Goal: Task Accomplishment & Management: Manage account settings

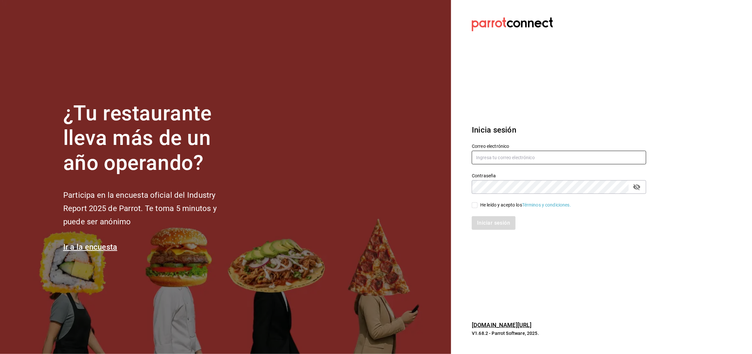
click at [507, 160] on input "text" at bounding box center [559, 158] width 175 height 14
type input "[EMAIL_ADDRESS][DOMAIN_NAME]"
click at [641, 185] on icon "passwordField" at bounding box center [637, 187] width 8 height 8
click at [475, 206] on input "He leído y acepto los Términos y condiciones." at bounding box center [475, 205] width 6 height 6
checkbox input "true"
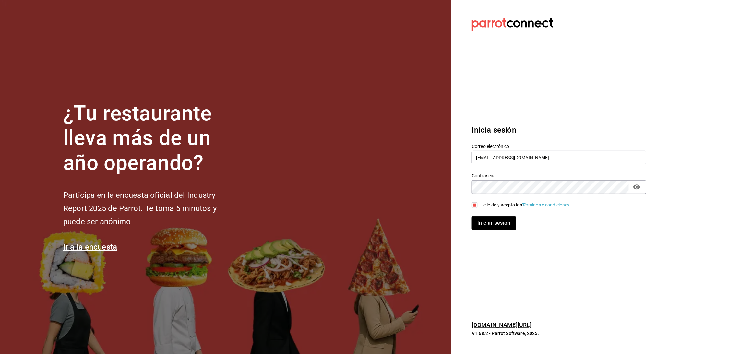
click at [480, 225] on button "Iniciar sesión" at bounding box center [494, 223] width 44 height 14
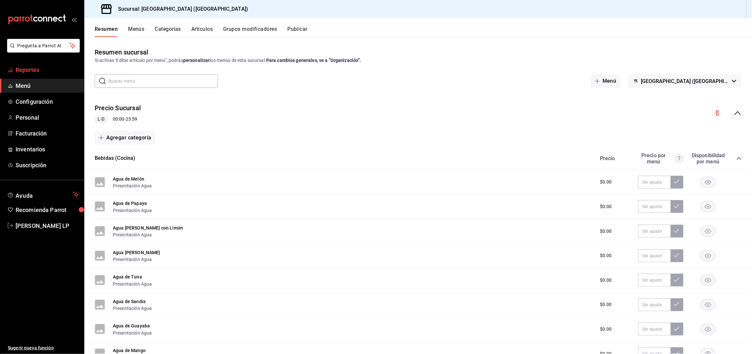
click at [35, 67] on span "Reportes" at bounding box center [47, 70] width 63 height 9
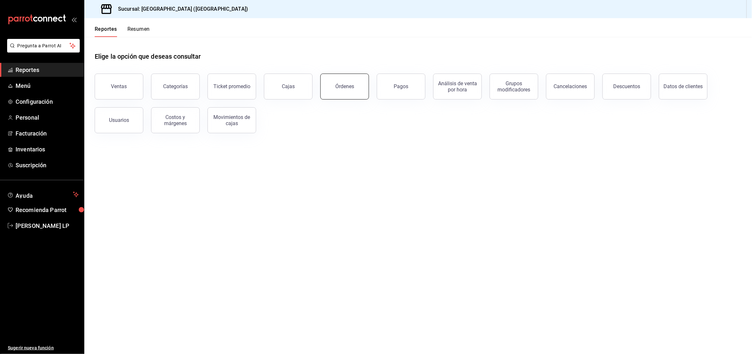
click at [347, 88] on div "Órdenes" at bounding box center [344, 86] width 19 height 6
click at [347, 88] on html "Pregunta a Parrot AI Reportes Menú Configuración Personal Facturación Inventari…" at bounding box center [376, 177] width 752 height 354
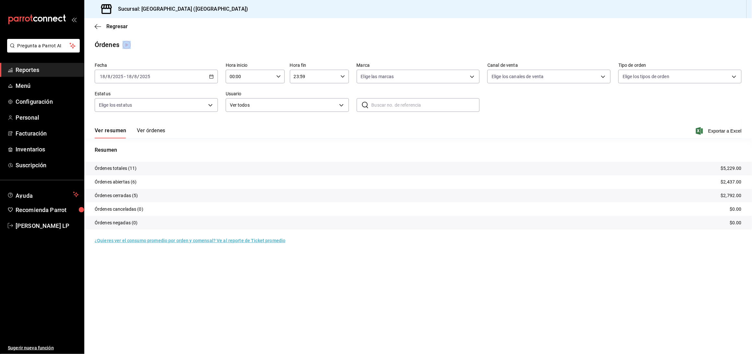
click at [159, 130] on button "Ver órdenes" at bounding box center [151, 133] width 29 height 11
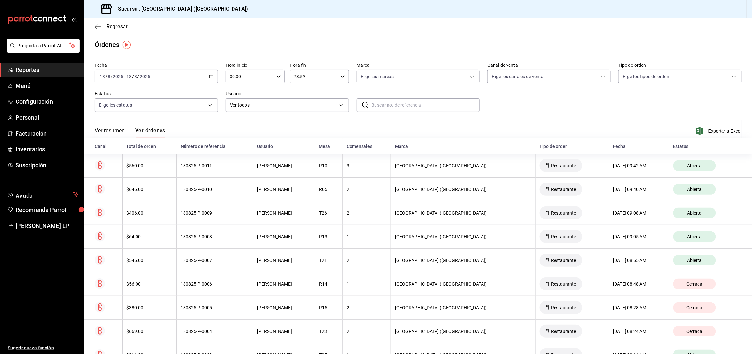
click at [356, 125] on div "Ver resumen Ver órdenes Exportar a Excel" at bounding box center [418, 129] width 647 height 19
click at [209, 77] on icon "button" at bounding box center [211, 76] width 5 height 5
click at [122, 169] on span "Rango de fechas" at bounding box center [125, 169] width 50 height 7
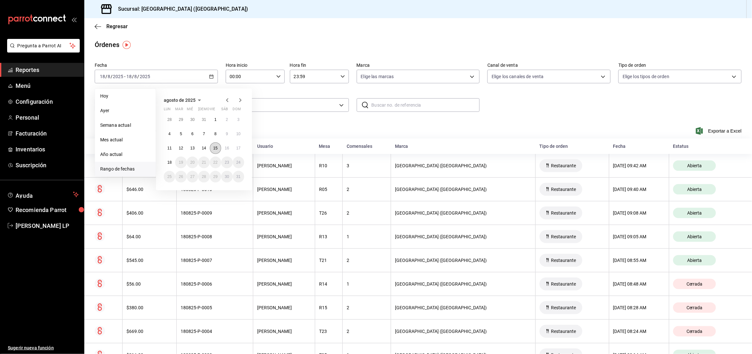
click at [216, 147] on abbr "15" at bounding box center [215, 148] width 4 height 5
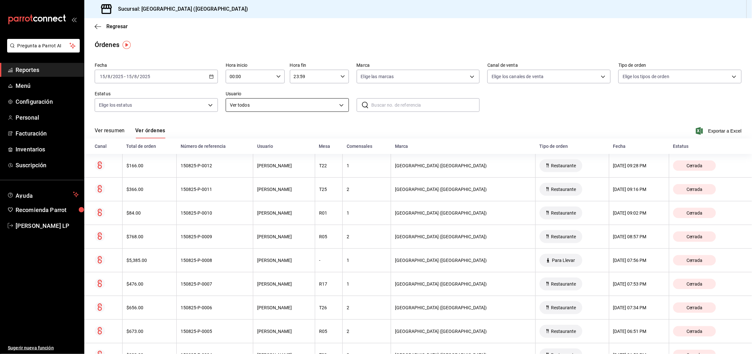
click at [331, 104] on body "Pregunta a Parrot AI Reportes Menú Configuración Personal Facturación Inventari…" at bounding box center [376, 177] width 752 height 354
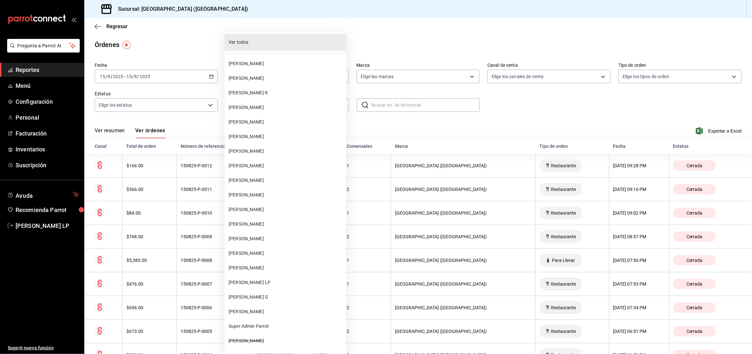
click at [269, 209] on span "MIRIAM BECERRA" at bounding box center [286, 209] width 115 height 7
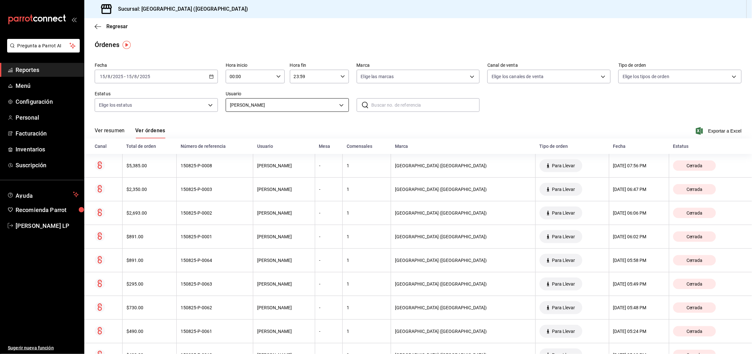
click at [267, 100] on body "Pregunta a Parrot AI Reportes Menú Configuración Personal Facturación Inventari…" at bounding box center [376, 177] width 752 height 354
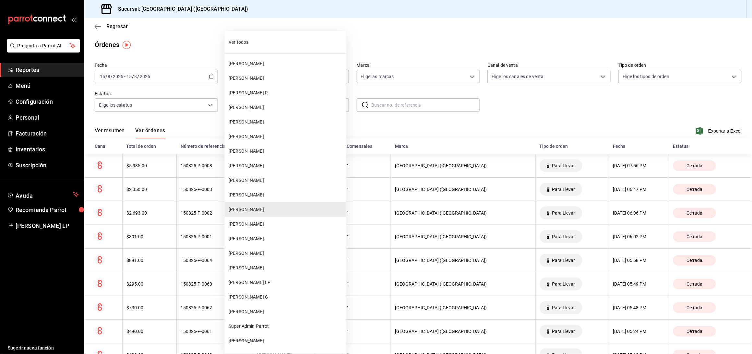
click at [260, 265] on span "FERNANDA MARQUEZ" at bounding box center [286, 268] width 115 height 7
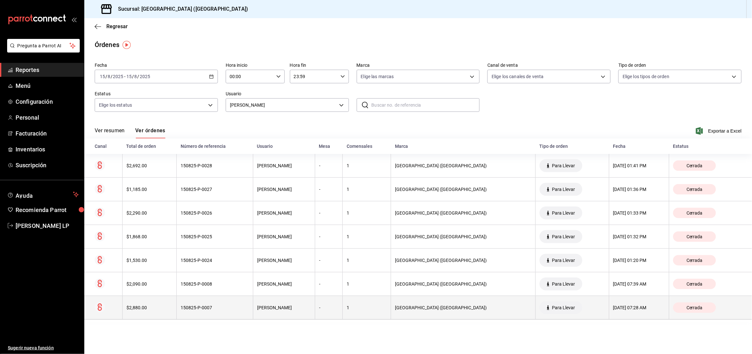
click at [244, 306] on th "150825-P-0007" at bounding box center [215, 308] width 77 height 24
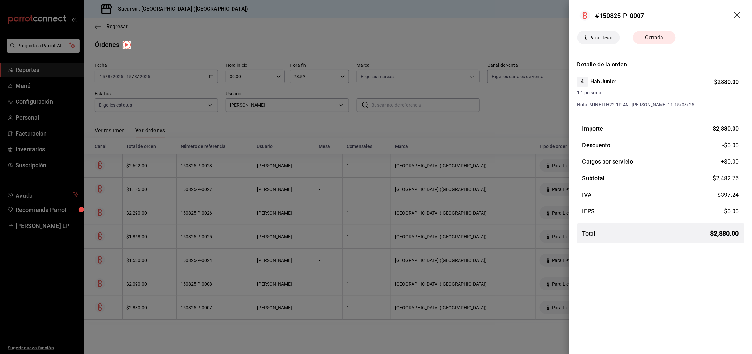
click at [263, 320] on div at bounding box center [376, 177] width 752 height 354
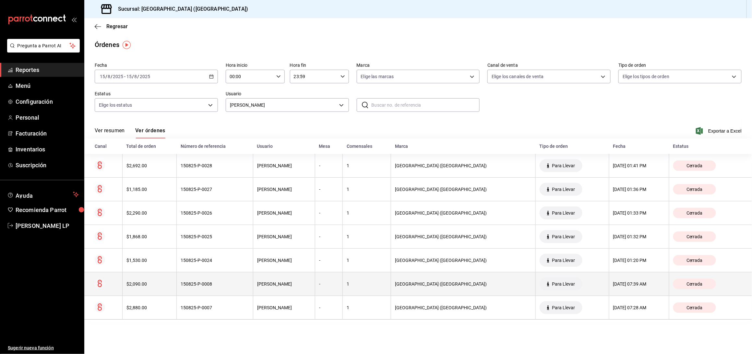
click at [231, 287] on div "150825-P-0008" at bounding box center [215, 284] width 68 height 5
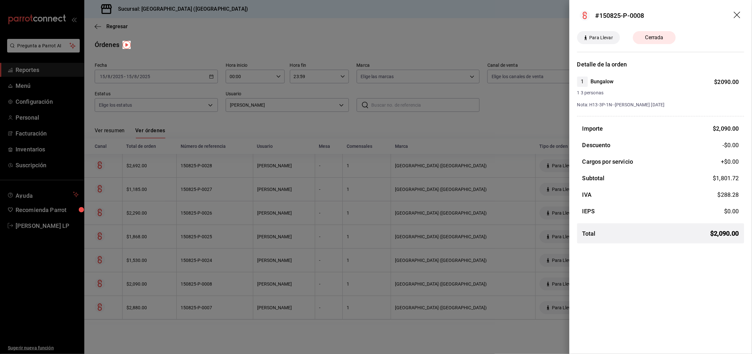
drag, startPoint x: 274, startPoint y: 154, endPoint x: 243, endPoint y: 120, distance: 46.4
click at [274, 154] on div at bounding box center [376, 177] width 752 height 354
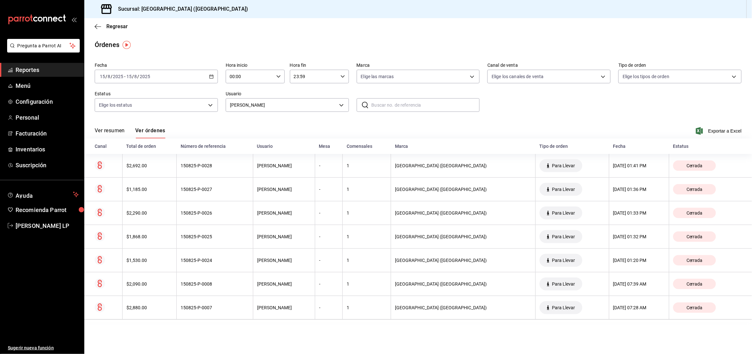
click at [209, 77] on icon "button" at bounding box center [211, 76] width 5 height 5
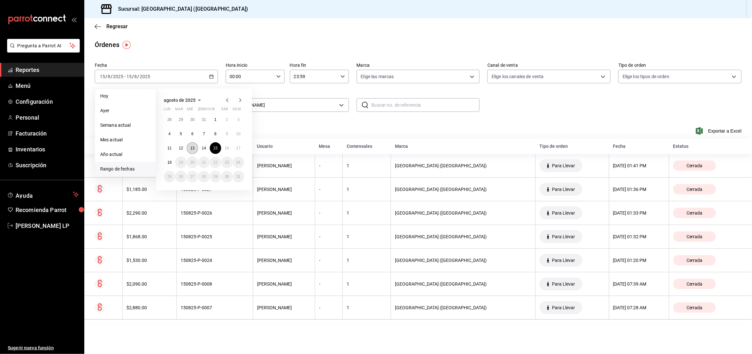
click at [193, 152] on button "13" at bounding box center [192, 148] width 11 height 12
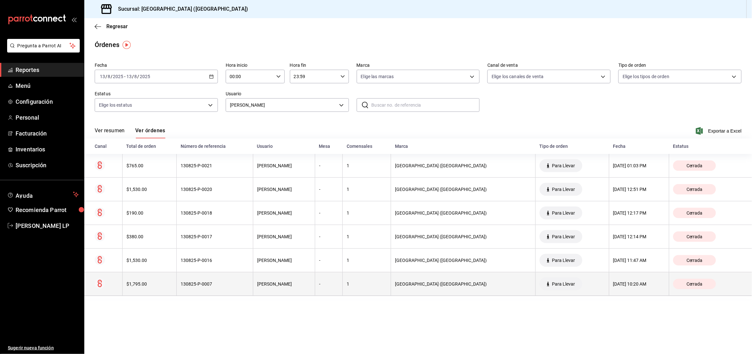
click at [214, 291] on th "130825-P-0007" at bounding box center [215, 285] width 77 height 24
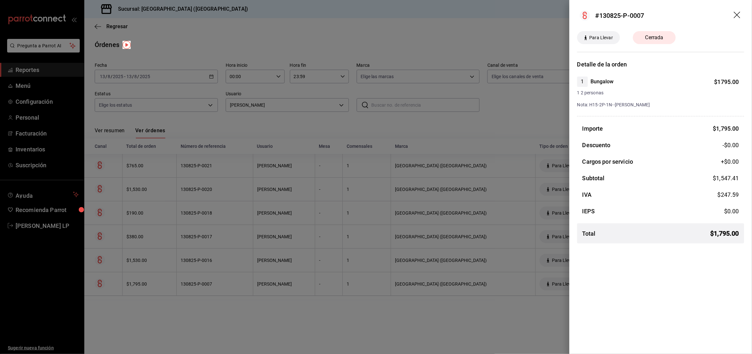
click at [197, 319] on div at bounding box center [376, 177] width 752 height 354
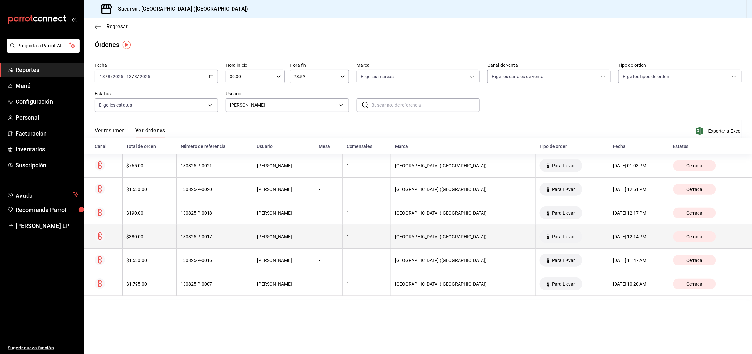
click at [184, 246] on th "130825-P-0017" at bounding box center [215, 237] width 77 height 24
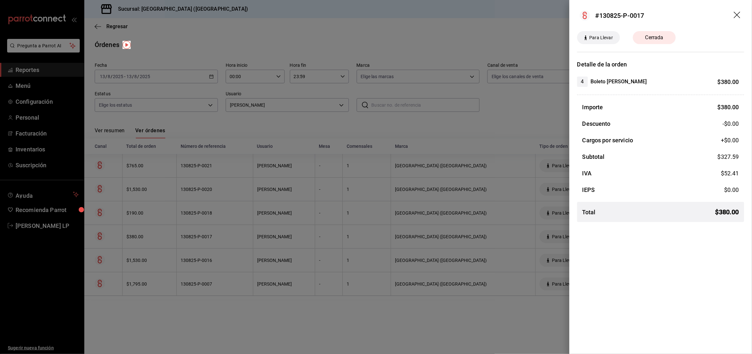
click at [184, 242] on div at bounding box center [376, 177] width 752 height 354
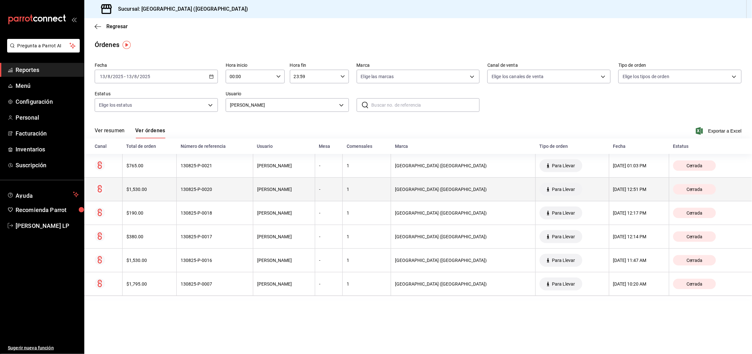
click at [182, 187] on th "130825-P-0020" at bounding box center [215, 190] width 77 height 24
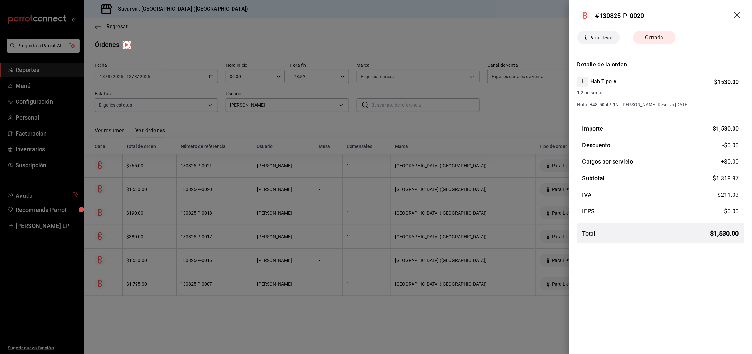
click at [286, 311] on div at bounding box center [376, 177] width 752 height 354
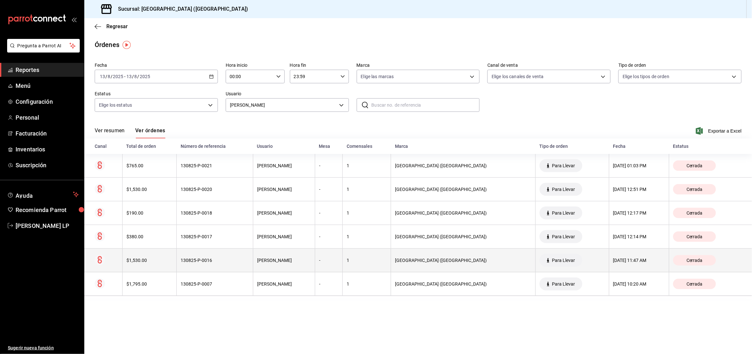
click at [203, 258] on th "130825-P-0016" at bounding box center [215, 261] width 77 height 24
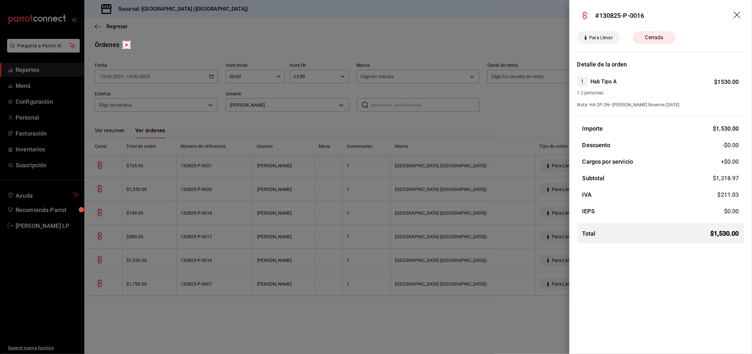
click at [214, 279] on div at bounding box center [376, 177] width 752 height 354
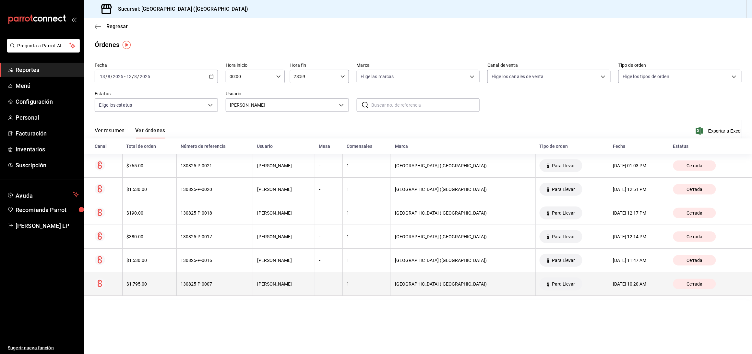
click at [212, 284] on div "130825-P-0007" at bounding box center [215, 284] width 68 height 5
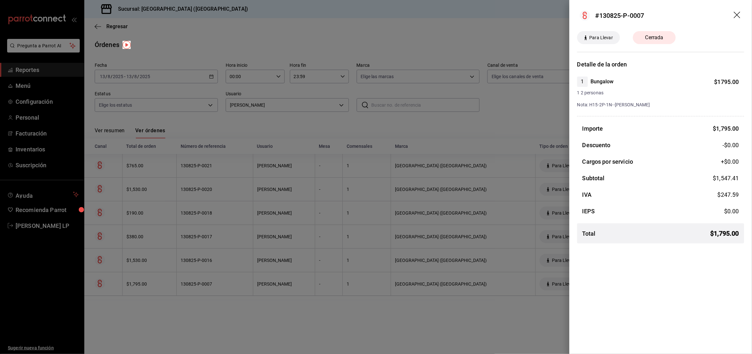
click at [235, 276] on div at bounding box center [376, 177] width 752 height 354
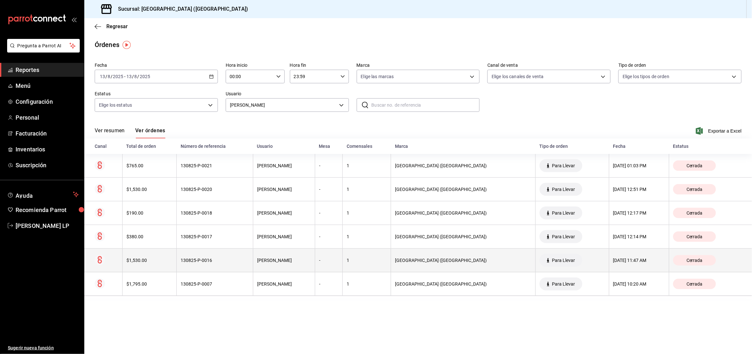
click at [232, 261] on div "130825-P-0016" at bounding box center [215, 260] width 68 height 5
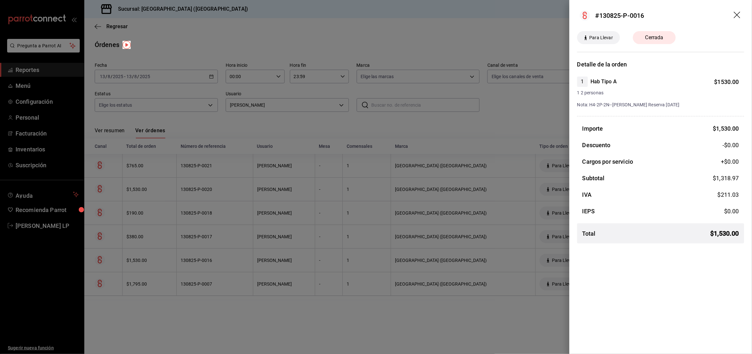
click at [269, 308] on div at bounding box center [376, 177] width 752 height 354
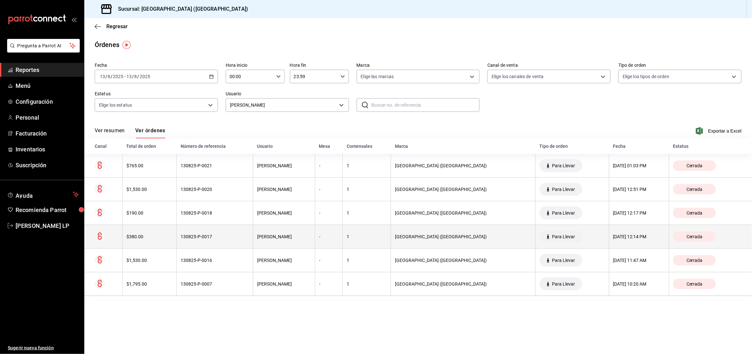
click at [172, 234] on th "$380.00" at bounding box center [149, 237] width 55 height 24
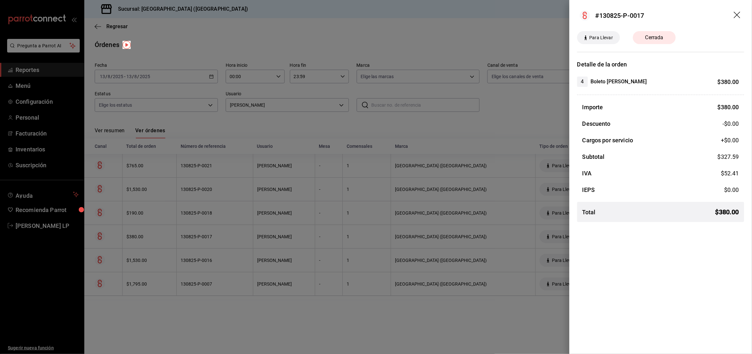
click at [172, 234] on div at bounding box center [376, 177] width 752 height 354
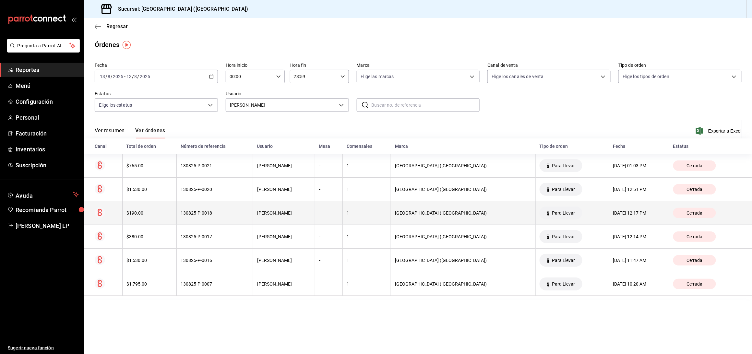
click at [172, 219] on th "$190.00" at bounding box center [149, 213] width 55 height 24
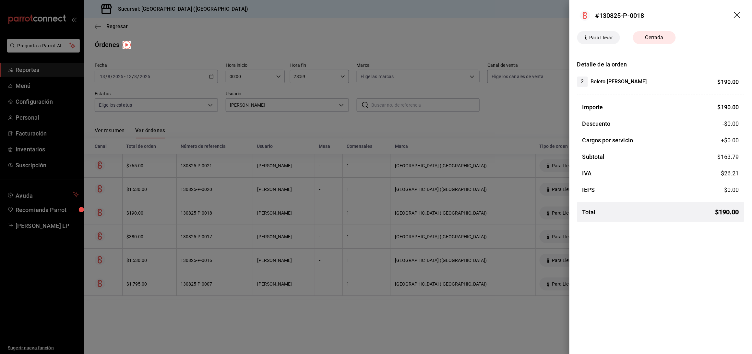
drag, startPoint x: 221, startPoint y: 309, endPoint x: 222, endPoint y: 292, distance: 16.9
click at [221, 309] on div at bounding box center [376, 177] width 752 height 354
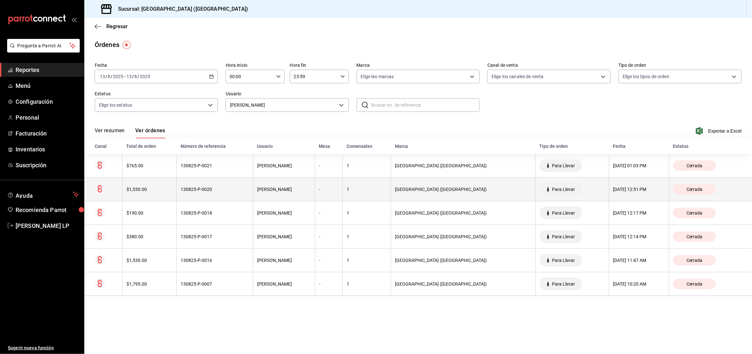
click at [208, 188] on div "130825-P-0020" at bounding box center [215, 189] width 68 height 5
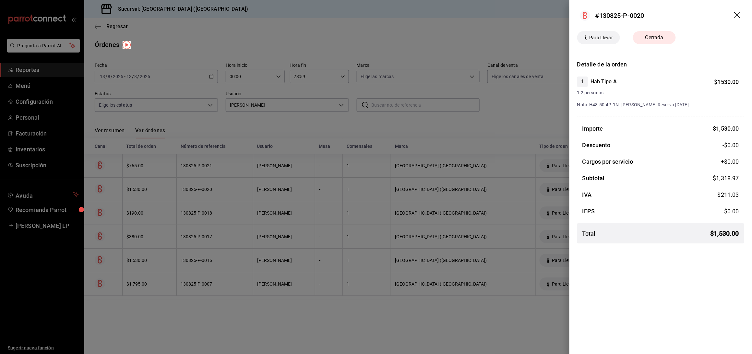
click at [222, 209] on div at bounding box center [376, 177] width 752 height 354
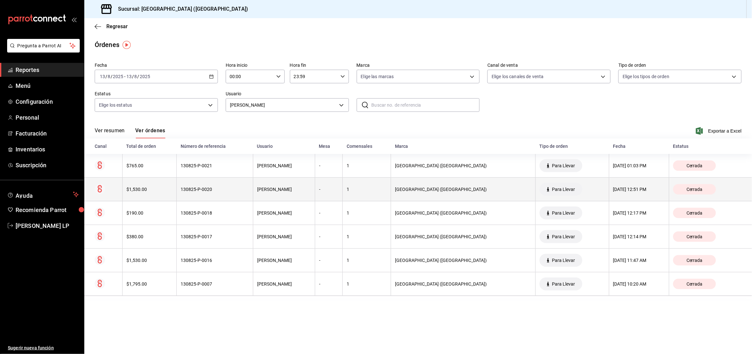
click at [227, 190] on div "130825-P-0020" at bounding box center [215, 189] width 68 height 5
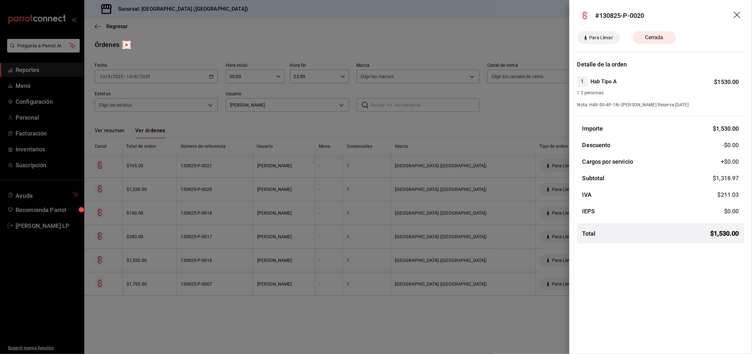
click at [227, 190] on div at bounding box center [376, 177] width 752 height 354
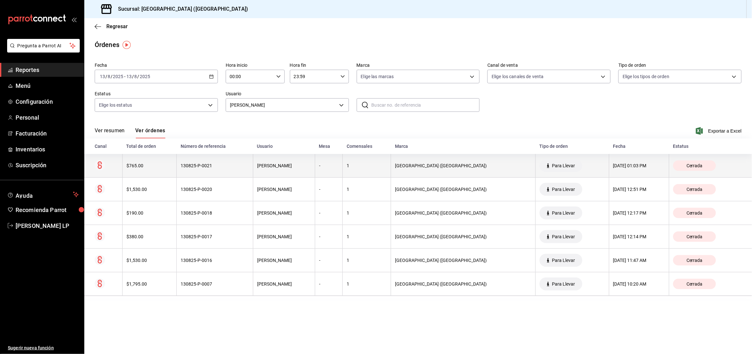
click at [223, 168] on div "130825-P-0021" at bounding box center [215, 165] width 68 height 5
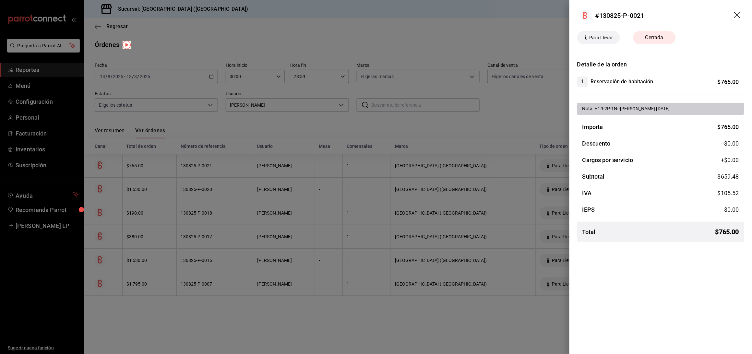
click at [218, 161] on div at bounding box center [376, 177] width 752 height 354
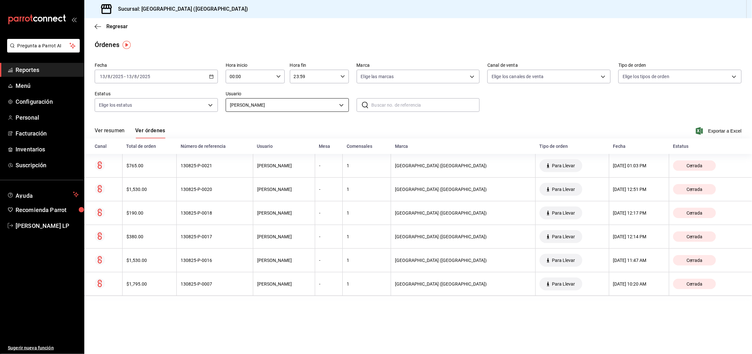
click at [264, 108] on body "Pregunta a Parrot AI Reportes Menú Configuración Personal Facturación Inventari…" at bounding box center [376, 177] width 752 height 354
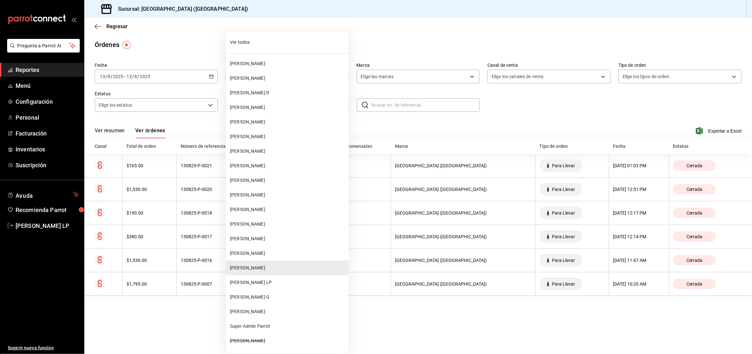
click at [279, 211] on span "MIRIAM BECERRA" at bounding box center [288, 209] width 116 height 7
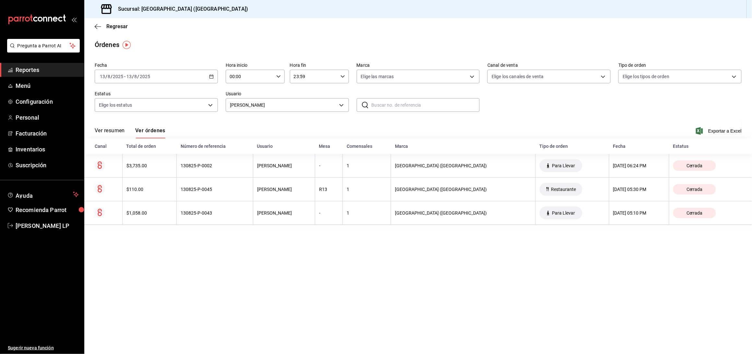
click at [278, 210] on th "MIRIAM BECERRA" at bounding box center [284, 213] width 62 height 24
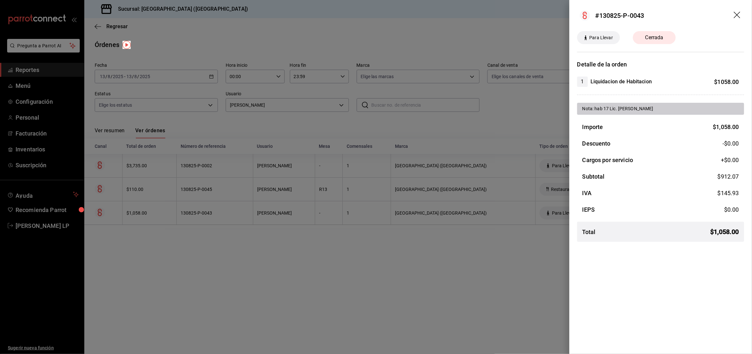
click at [249, 270] on div at bounding box center [376, 177] width 752 height 354
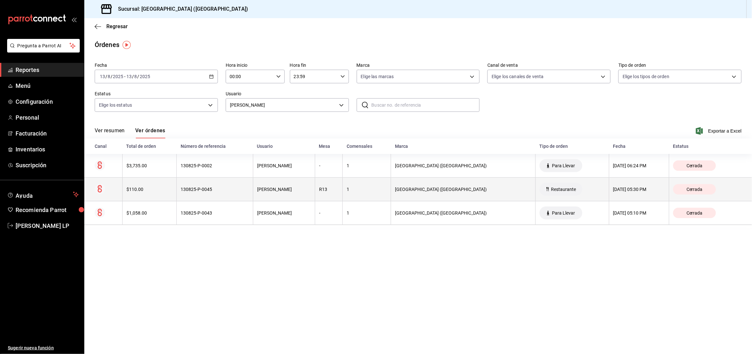
click at [211, 189] on div "130825-P-0045" at bounding box center [215, 189] width 68 height 5
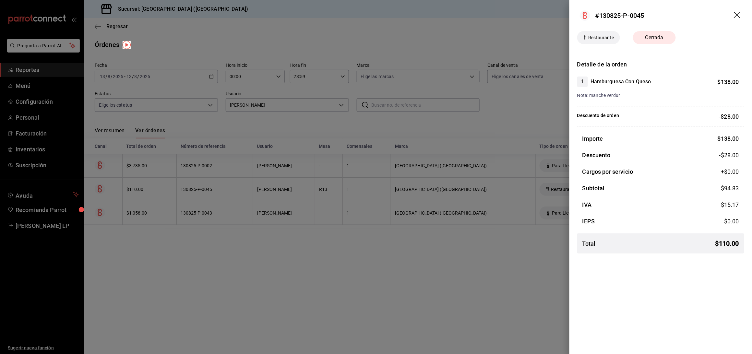
click at [203, 194] on div at bounding box center [376, 177] width 752 height 354
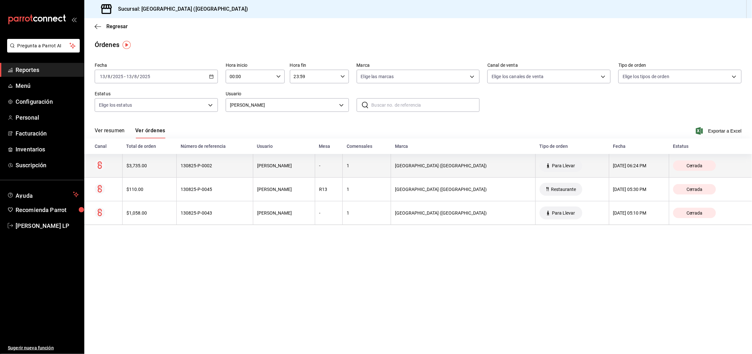
click at [195, 172] on th "130825-P-0002" at bounding box center [215, 166] width 77 height 24
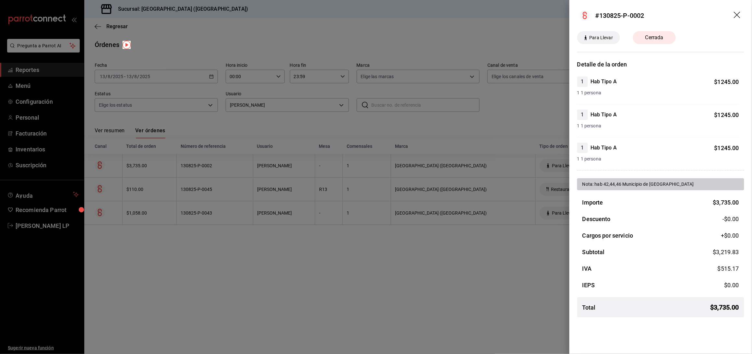
click at [455, 289] on div at bounding box center [376, 177] width 752 height 354
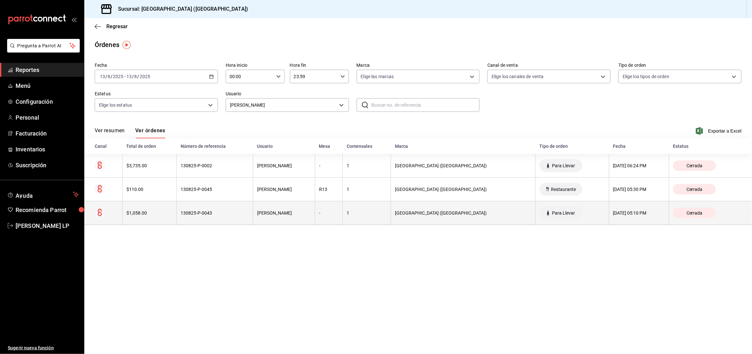
click at [193, 210] on th "130825-P-0043" at bounding box center [215, 213] width 77 height 24
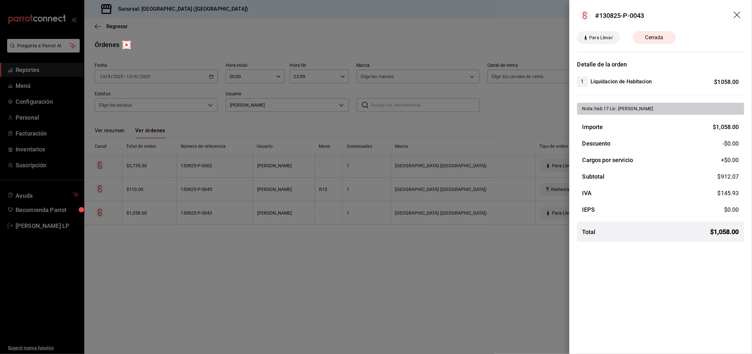
click at [510, 286] on div at bounding box center [376, 177] width 752 height 354
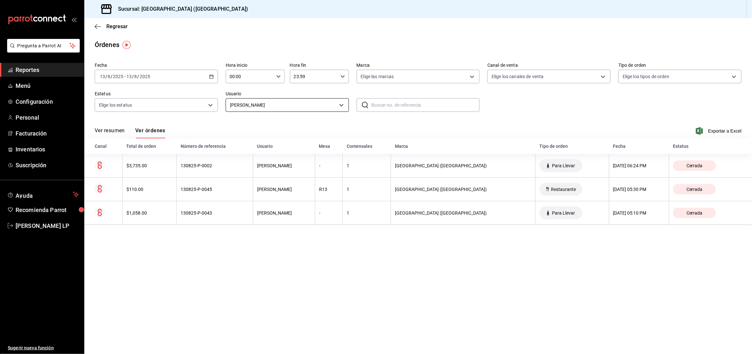
click at [263, 105] on body "Pregunta a Parrot AI Reportes Menú Configuración Personal Facturación Inventari…" at bounding box center [376, 177] width 752 height 354
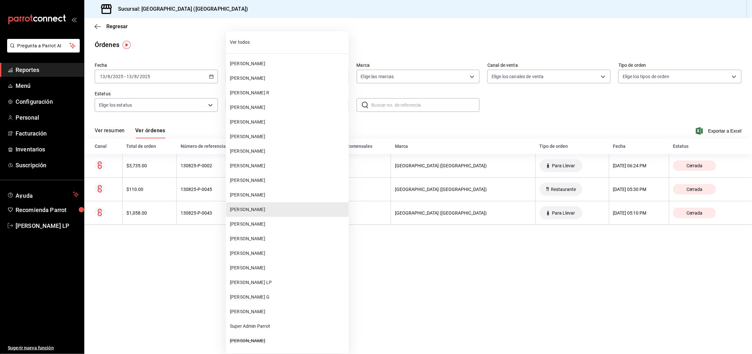
click at [262, 270] on span "FERNANDA MARQUEZ" at bounding box center [288, 268] width 116 height 7
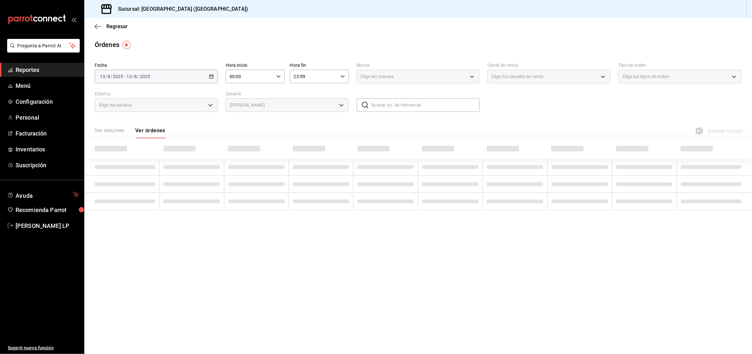
type input "bc254338-869c-4872-b86d-e4be134174fe"
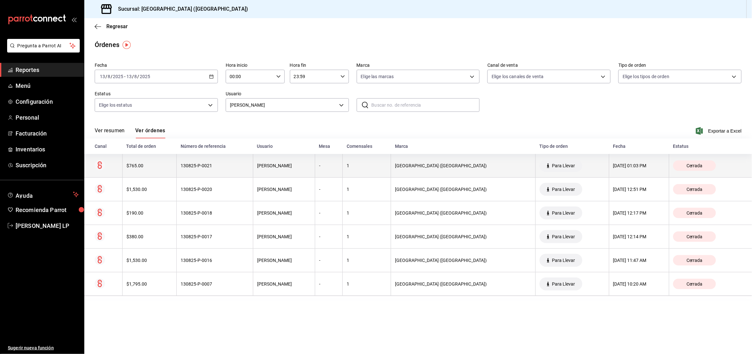
click at [253, 167] on th "130825-P-0021" at bounding box center [215, 166] width 77 height 24
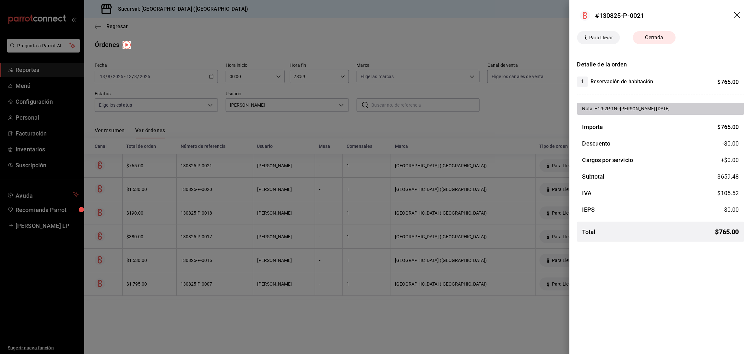
click at [249, 315] on div at bounding box center [376, 177] width 752 height 354
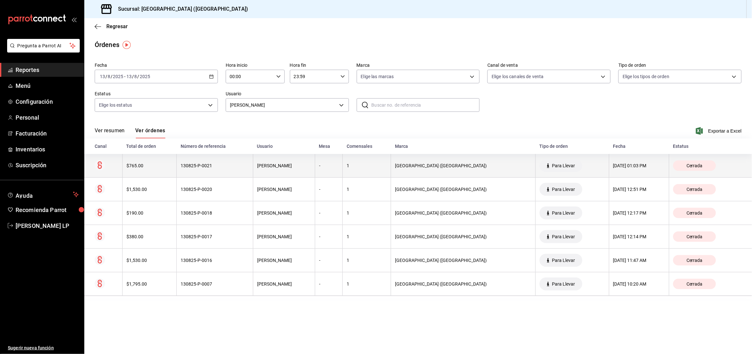
click at [232, 160] on th "130825-P-0021" at bounding box center [215, 166] width 77 height 24
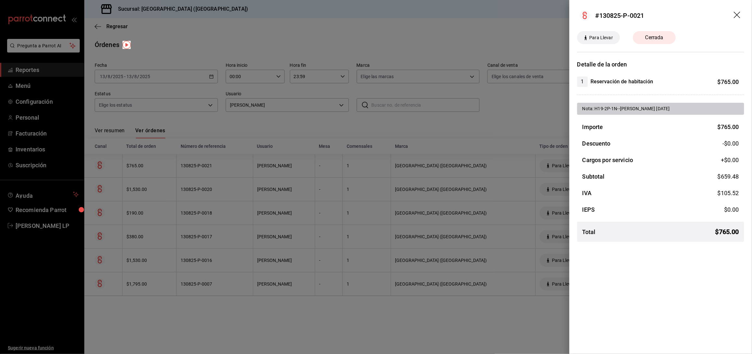
click at [335, 198] on div at bounding box center [376, 177] width 752 height 354
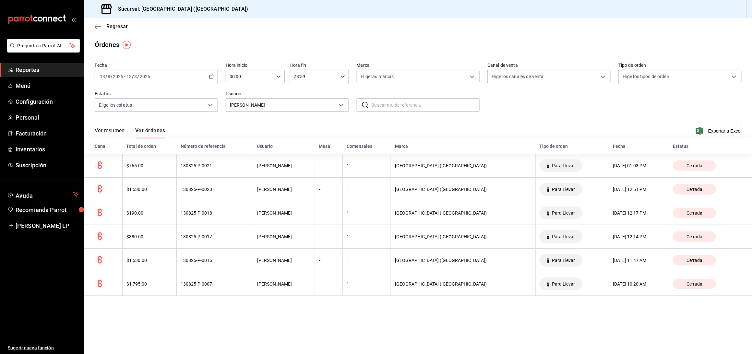
click at [208, 75] on div "2025-08-13 13 / 8 / 2025 - 2025-08-13 13 / 8 / 2025" at bounding box center [156, 77] width 123 height 14
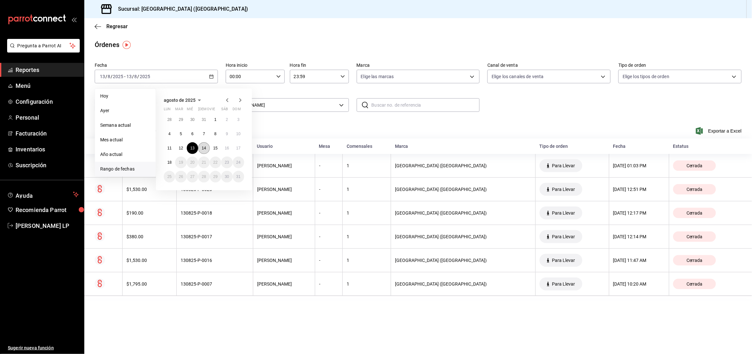
click at [207, 145] on button "14" at bounding box center [203, 148] width 11 height 12
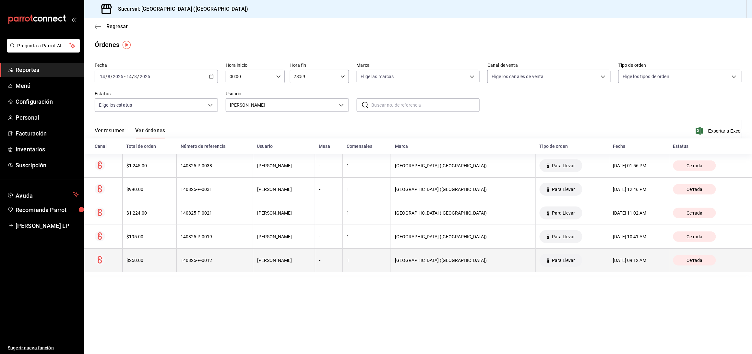
click at [238, 264] on th "140825-P-0012" at bounding box center [215, 261] width 77 height 24
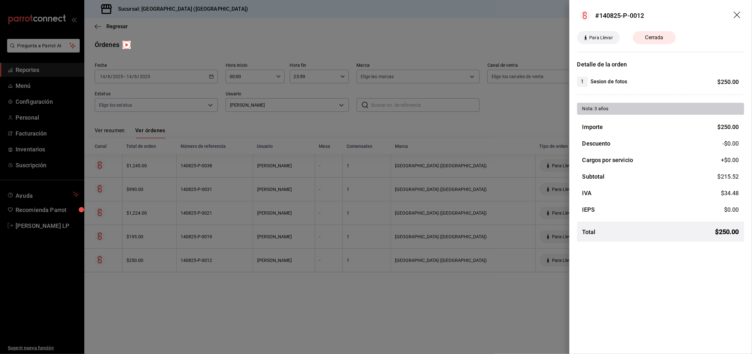
click at [238, 264] on div at bounding box center [376, 177] width 752 height 354
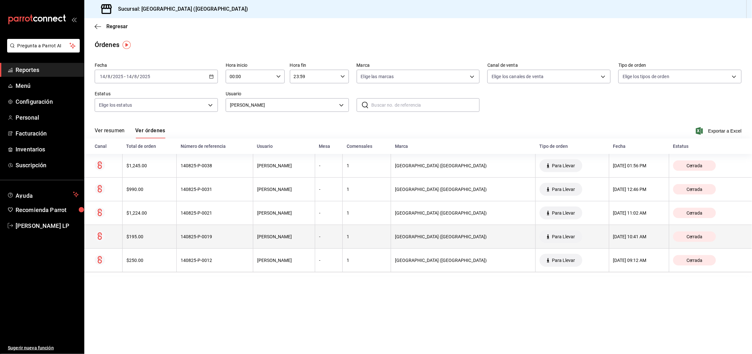
click at [238, 246] on th "140825-P-0019" at bounding box center [215, 237] width 77 height 24
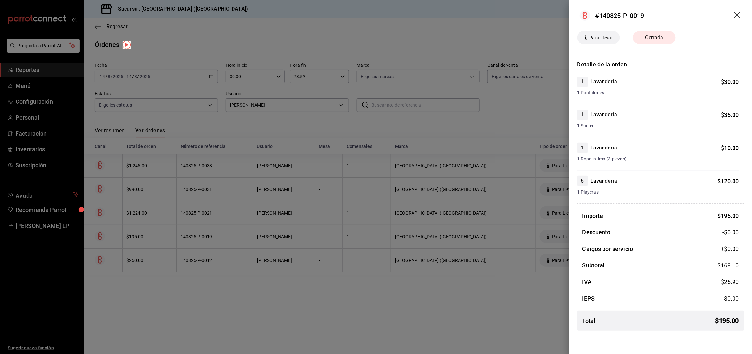
click at [238, 246] on div at bounding box center [376, 177] width 752 height 354
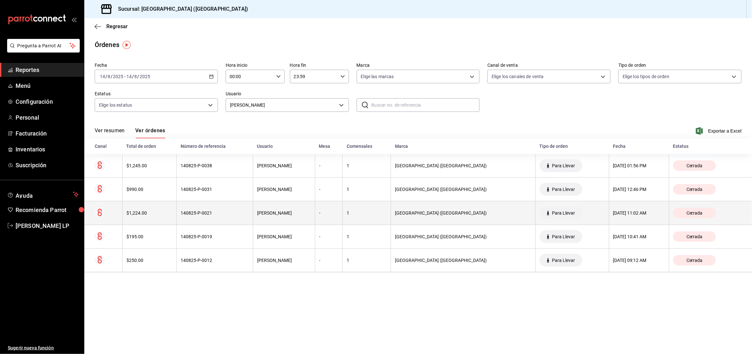
click at [242, 219] on th "140825-P-0021" at bounding box center [215, 213] width 77 height 24
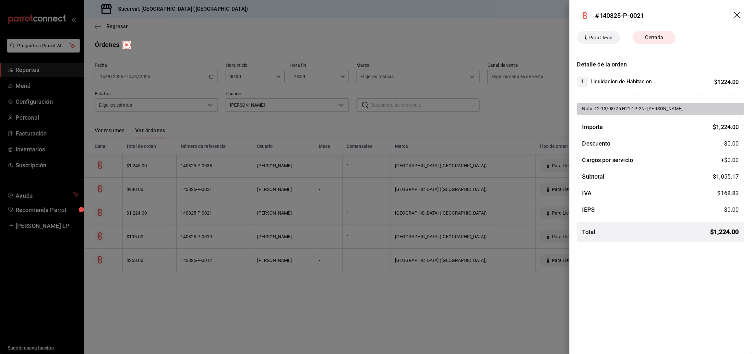
click at [282, 306] on div at bounding box center [376, 177] width 752 height 354
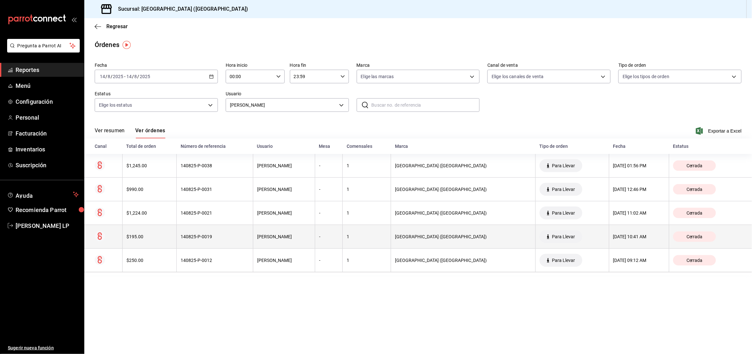
click at [230, 242] on th "140825-P-0019" at bounding box center [215, 237] width 77 height 24
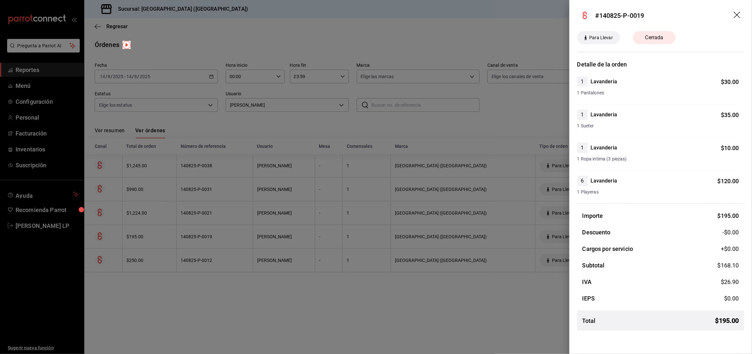
click at [229, 241] on div at bounding box center [376, 177] width 752 height 354
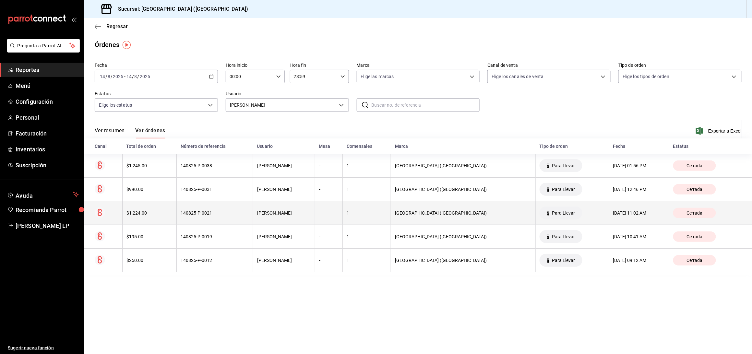
click at [222, 218] on th "140825-P-0021" at bounding box center [215, 213] width 77 height 24
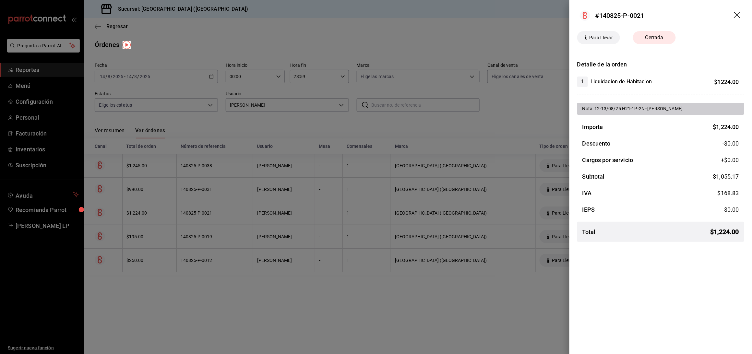
click at [222, 218] on div at bounding box center [376, 177] width 752 height 354
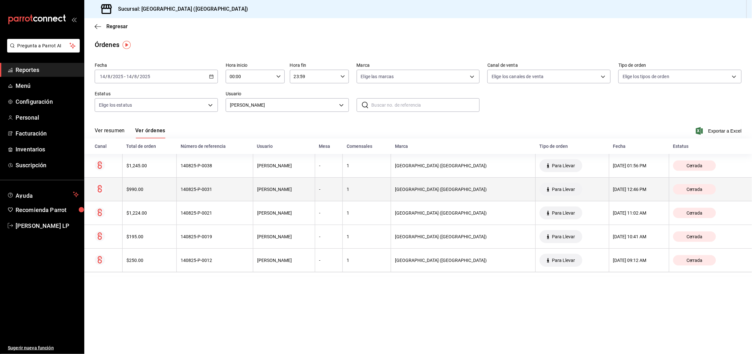
click at [220, 196] on th "140825-P-0031" at bounding box center [215, 190] width 77 height 24
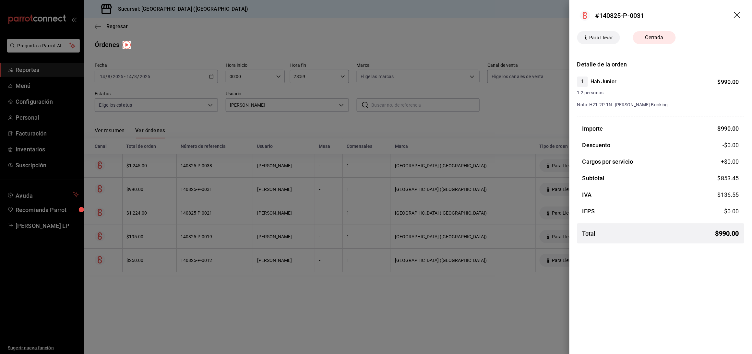
click at [330, 290] on div at bounding box center [376, 177] width 752 height 354
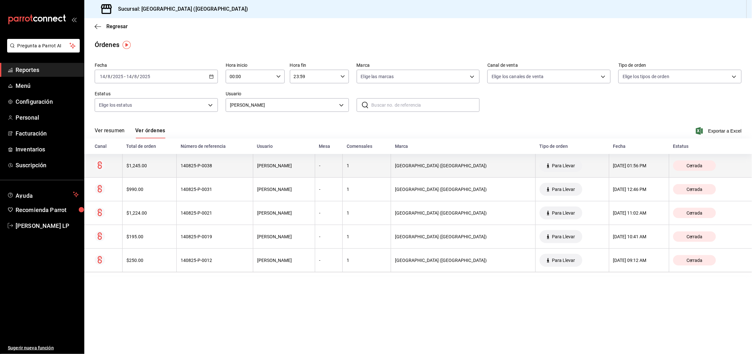
click at [213, 170] on th "140825-P-0038" at bounding box center [215, 166] width 77 height 24
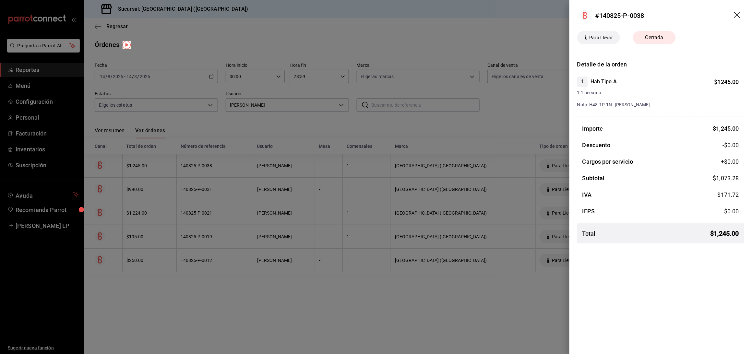
drag, startPoint x: 270, startPoint y: 316, endPoint x: 283, endPoint y: 267, distance: 50.9
click at [270, 316] on div at bounding box center [376, 177] width 752 height 354
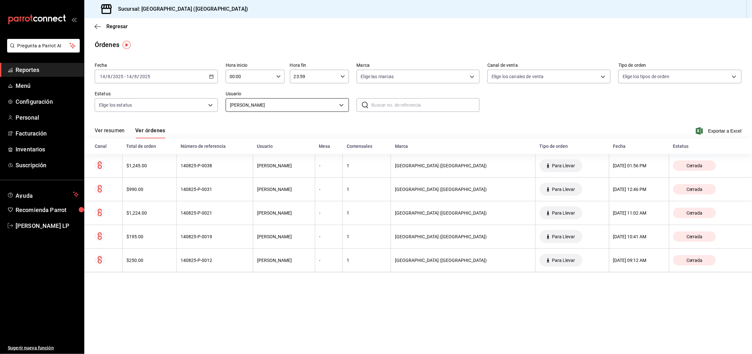
click at [277, 108] on body "Pregunta a Parrot AI Reportes Menú Configuración Personal Facturación Inventari…" at bounding box center [376, 177] width 752 height 354
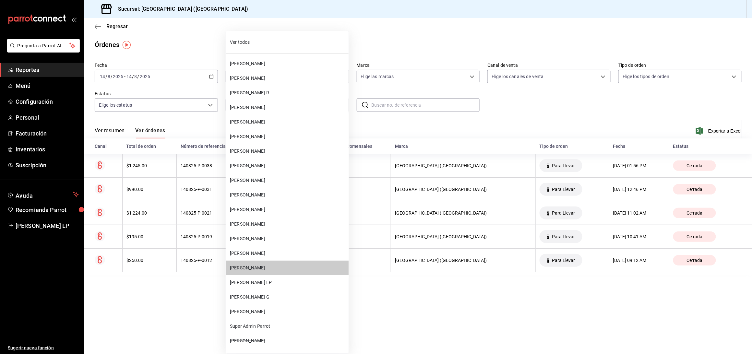
click at [271, 203] on li "MIRIAM BECERRA" at bounding box center [287, 209] width 123 height 15
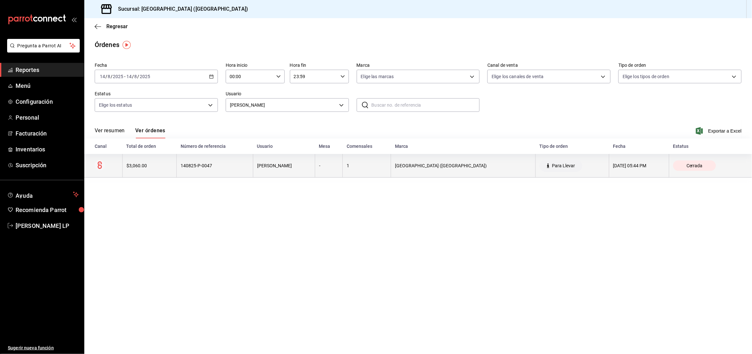
click at [253, 169] on th "140825-P-0047" at bounding box center [215, 166] width 77 height 24
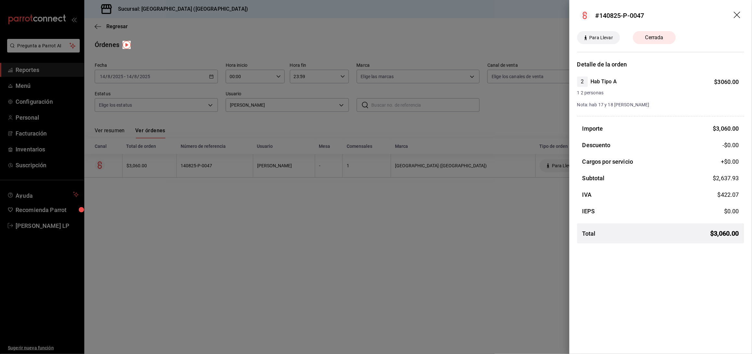
click at [284, 215] on div at bounding box center [376, 177] width 752 height 354
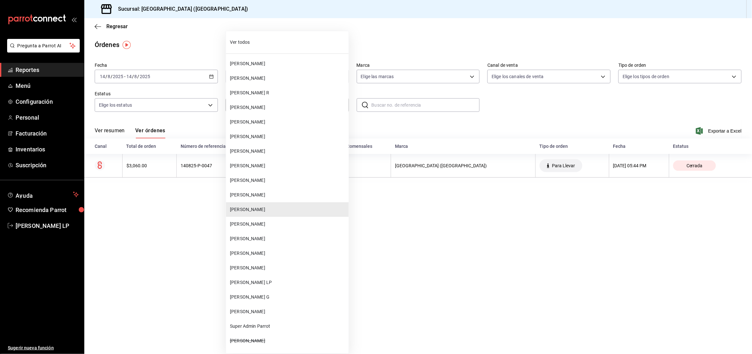
click at [266, 106] on body "Pregunta a Parrot AI Reportes Menú Configuración Personal Facturación Inventari…" at bounding box center [376, 177] width 752 height 354
click at [256, 311] on span "Albina M" at bounding box center [288, 312] width 116 height 7
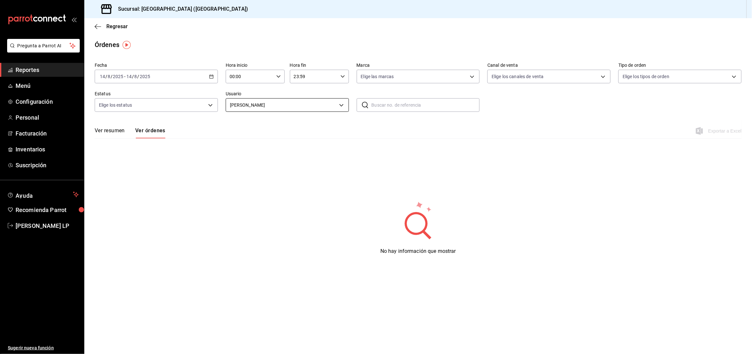
click at [268, 98] on div "Albina M 376748fe-0d01-4e5c-98ee-6549fba7a7b4" at bounding box center [287, 104] width 123 height 16
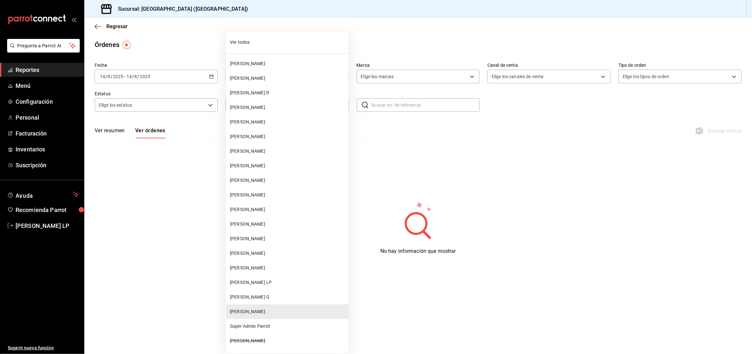
click at [267, 100] on body "Pregunta a Parrot AI Reportes Menú Configuración Personal Facturación Inventari…" at bounding box center [376, 177] width 752 height 354
click at [256, 291] on li "Lisset G" at bounding box center [287, 297] width 123 height 15
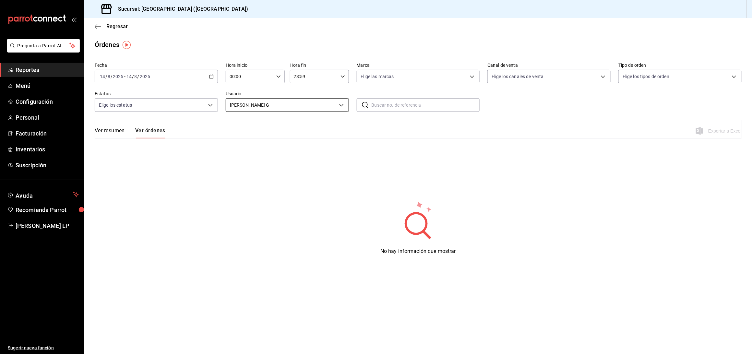
click at [253, 108] on body "Pregunta a Parrot AI Reportes Menú Configuración Personal Facturación Inventari…" at bounding box center [376, 177] width 752 height 354
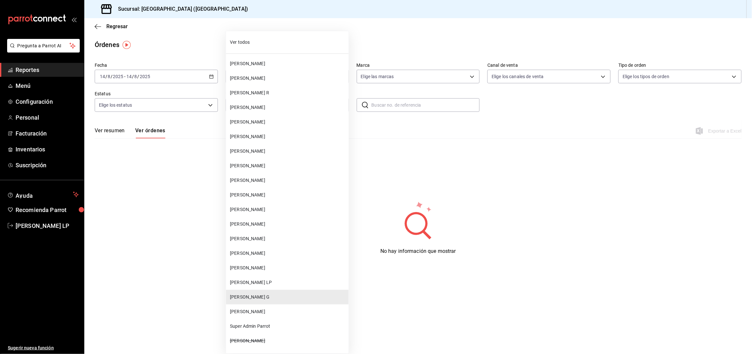
click at [193, 161] on div at bounding box center [376, 177] width 752 height 354
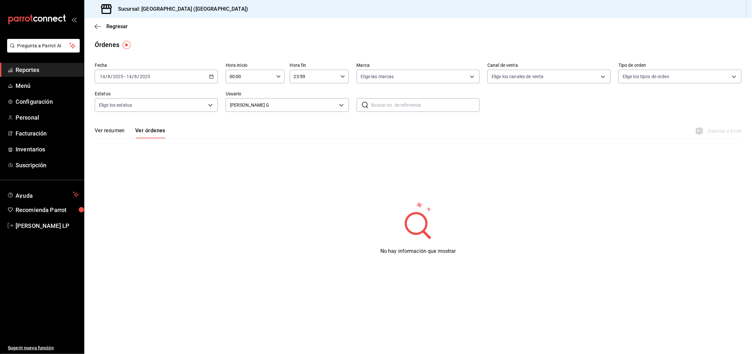
click at [113, 132] on button "Ver resumen" at bounding box center [110, 133] width 30 height 11
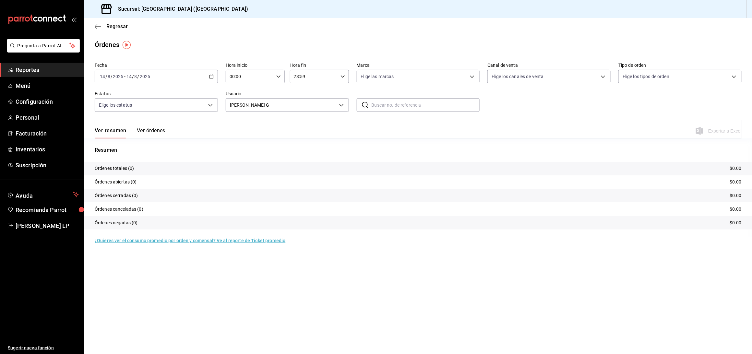
click at [152, 131] on button "Ver órdenes" at bounding box center [151, 133] width 29 height 11
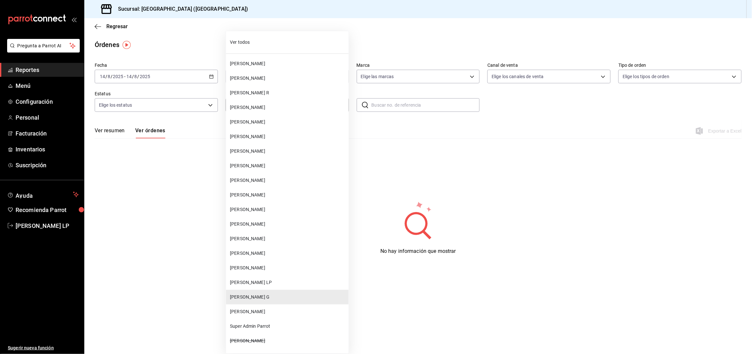
click at [267, 101] on body "Pregunta a Parrot AI Reportes Menú Configuración Personal Facturación Inventari…" at bounding box center [376, 177] width 752 height 354
click at [282, 285] on span "Annel Yuleny LP" at bounding box center [288, 282] width 116 height 7
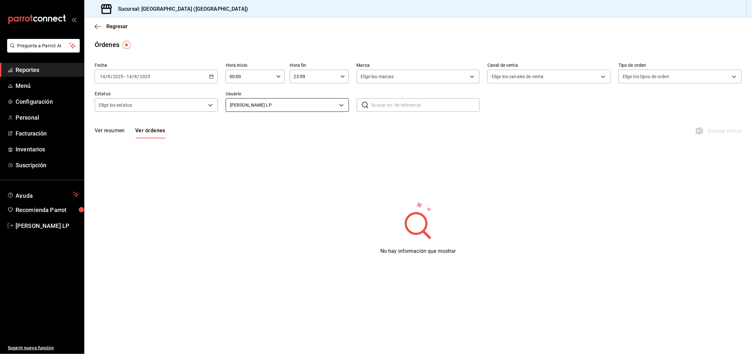
click at [254, 104] on body "Pregunta a Parrot AI Reportes Menú Configuración Personal Facturación Inventari…" at bounding box center [376, 177] width 752 height 354
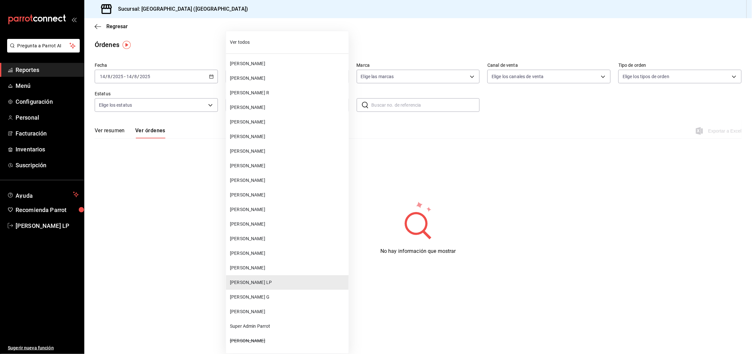
click at [235, 212] on span "MIRIAM BECERRA" at bounding box center [288, 209] width 116 height 7
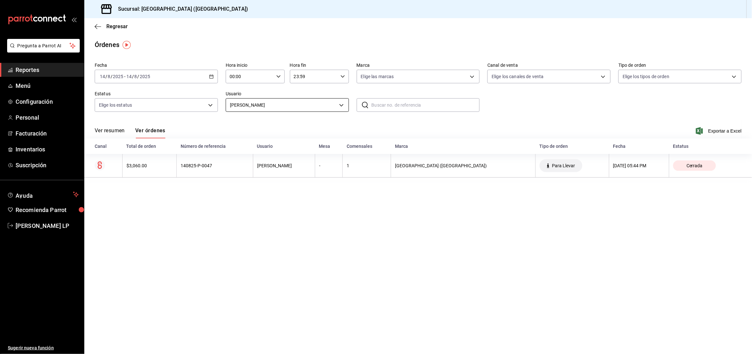
click at [232, 106] on body "Pregunta a Parrot AI Reportes Menú Configuración Personal Facturación Inventari…" at bounding box center [376, 177] width 752 height 354
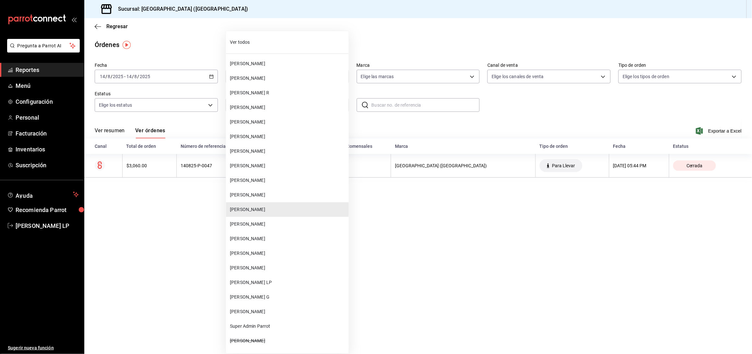
click at [265, 269] on span "FERNANDA MARQUEZ" at bounding box center [288, 268] width 116 height 7
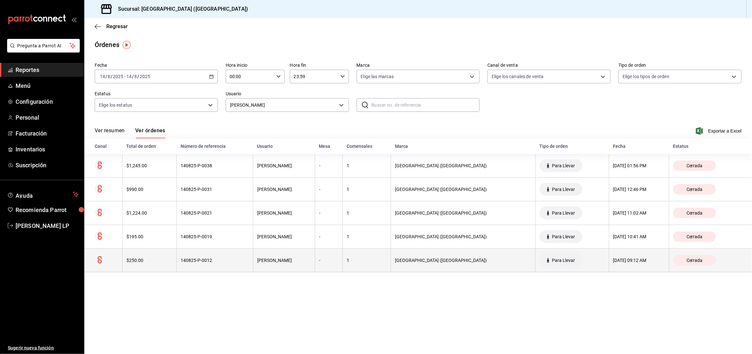
click at [249, 260] on div "140825-P-0012" at bounding box center [215, 260] width 68 height 5
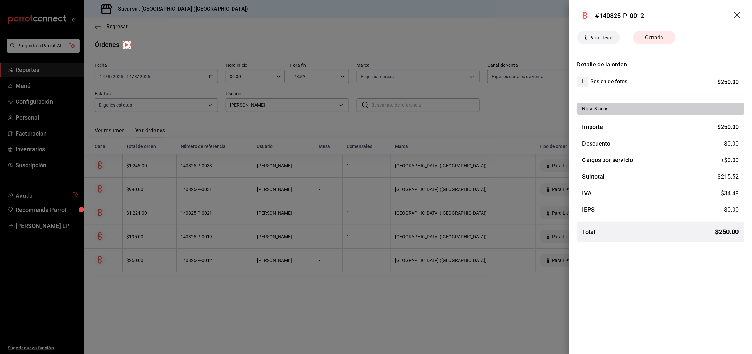
click at [250, 261] on div at bounding box center [376, 177] width 752 height 354
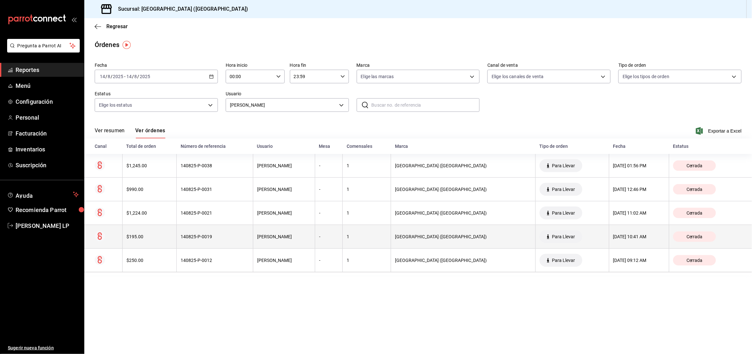
click at [250, 240] on th "140825-P-0019" at bounding box center [215, 237] width 77 height 24
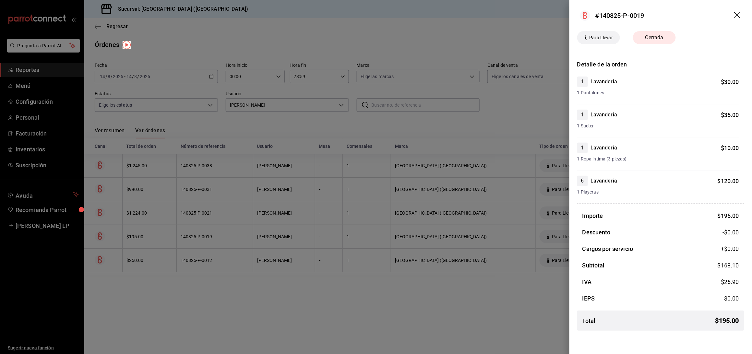
click at [250, 240] on div at bounding box center [376, 177] width 752 height 354
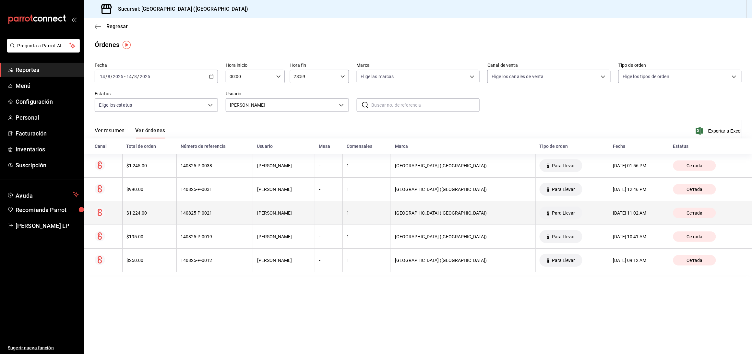
click at [250, 219] on th "140825-P-0021" at bounding box center [215, 213] width 77 height 24
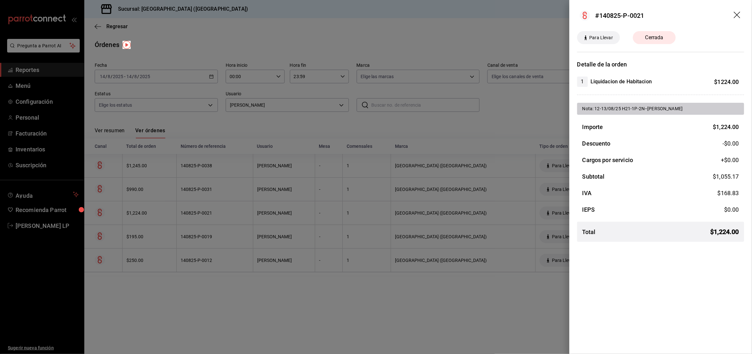
click at [250, 219] on div at bounding box center [376, 177] width 752 height 354
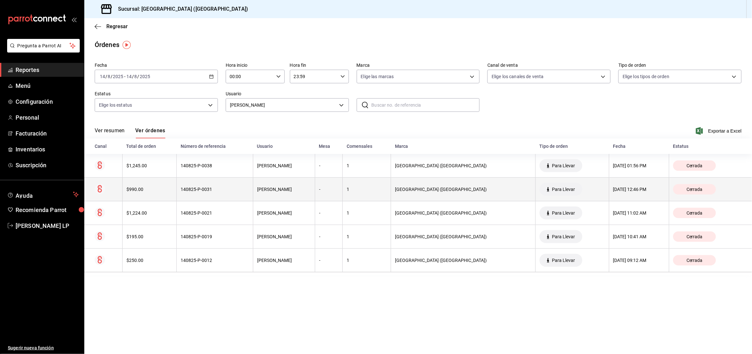
click at [245, 196] on th "140825-P-0031" at bounding box center [215, 190] width 77 height 24
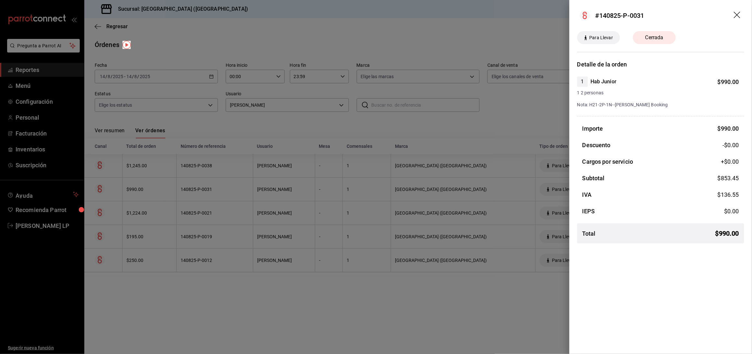
click at [244, 196] on div at bounding box center [376, 177] width 752 height 354
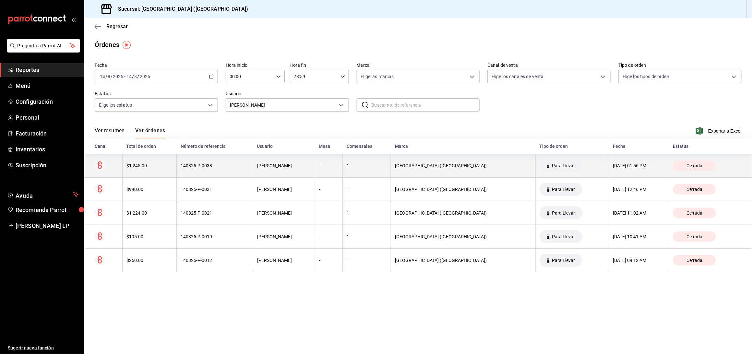
click at [246, 170] on th "140825-P-0038" at bounding box center [215, 166] width 77 height 24
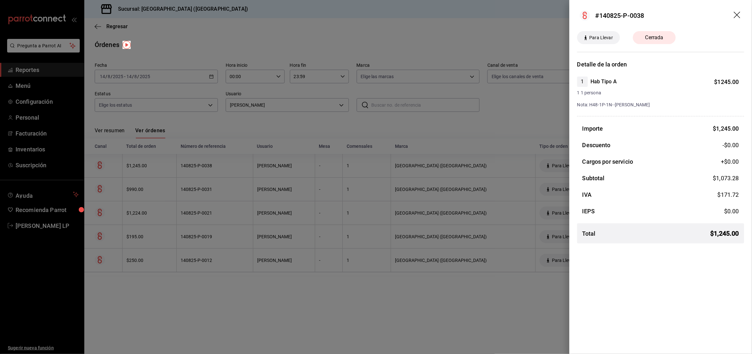
click at [246, 170] on div at bounding box center [376, 177] width 752 height 354
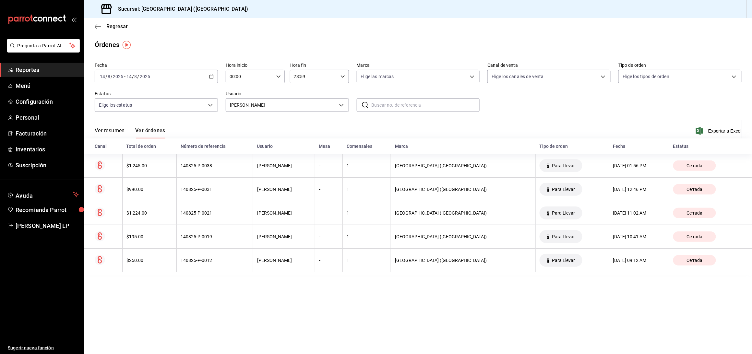
click at [213, 76] on \(Stroke\) "button" at bounding box center [212, 77] width 4 height 4
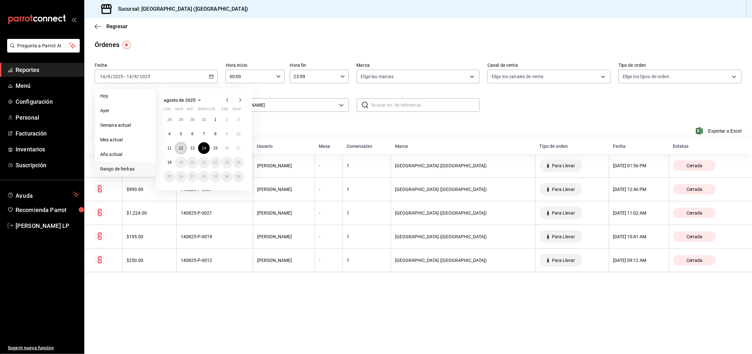
click at [182, 152] on button "12" at bounding box center [180, 148] width 11 height 12
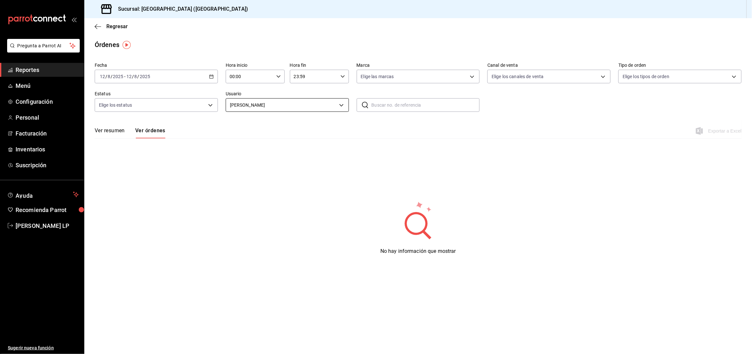
click at [262, 102] on body "Pregunta a Parrot AI Reportes Menú Configuración Personal Facturación Inventari…" at bounding box center [376, 177] width 752 height 354
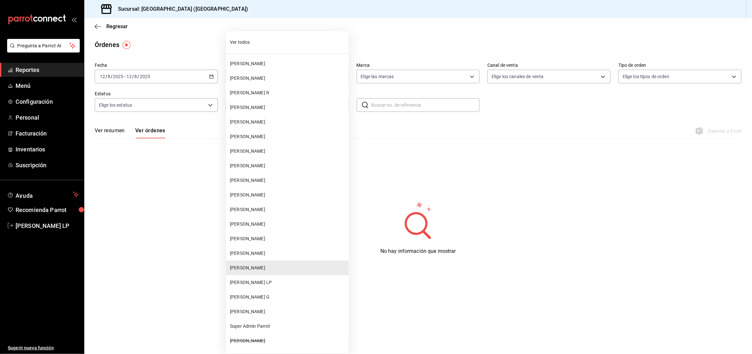
click at [266, 208] on span "MIRIAM BECERRA" at bounding box center [288, 209] width 116 height 7
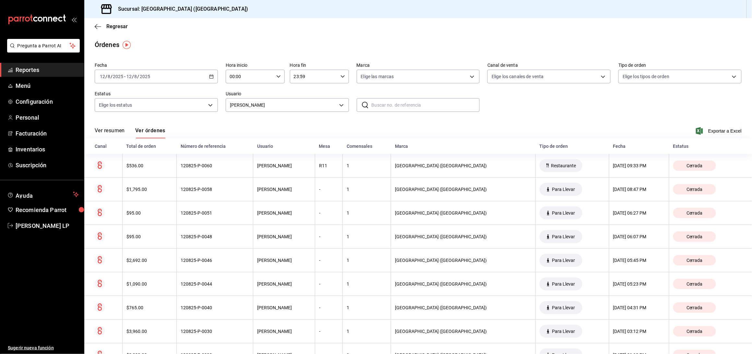
click at [545, 30] on div "Regresar" at bounding box center [418, 26] width 668 height 17
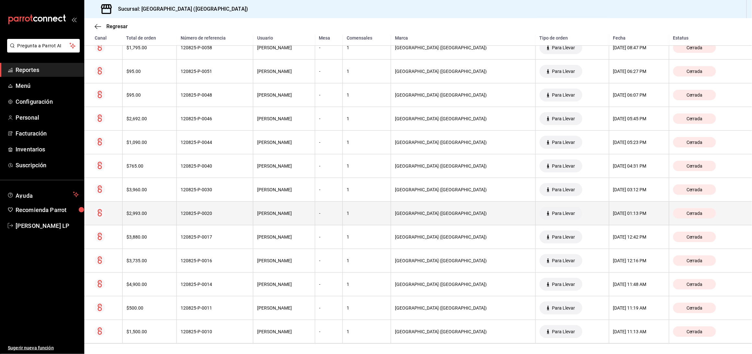
scroll to position [157, 0]
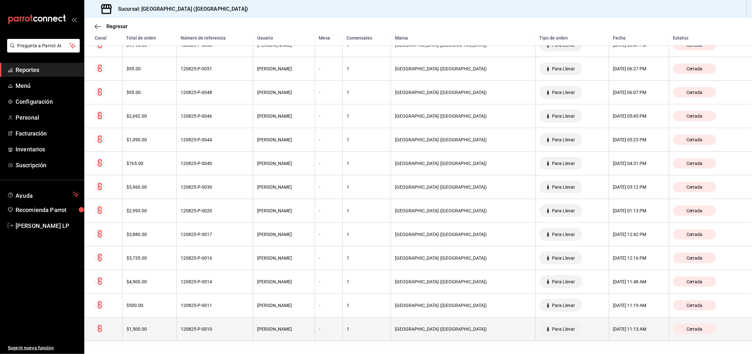
click at [214, 327] on div "120825-P-0010" at bounding box center [215, 329] width 68 height 5
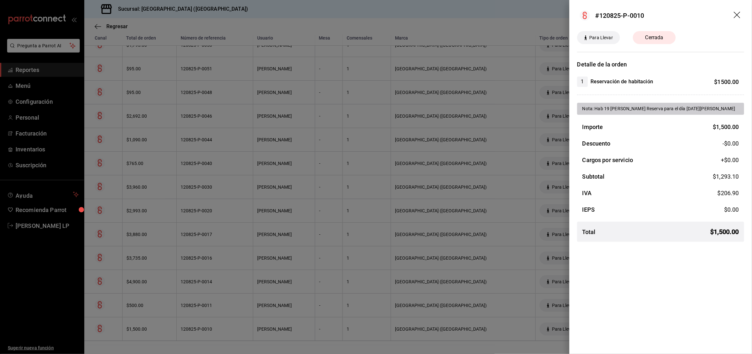
click at [231, 316] on div at bounding box center [376, 177] width 752 height 354
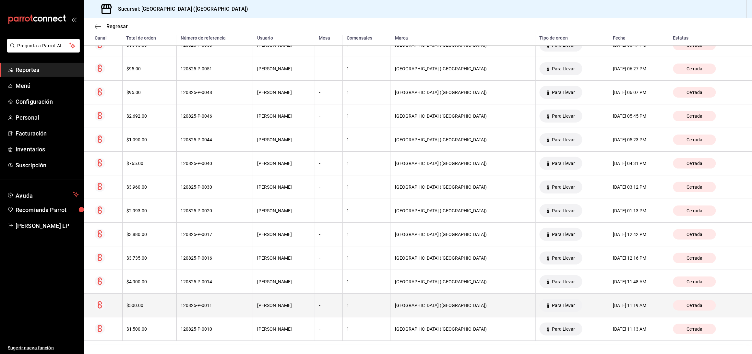
click at [233, 299] on th "120825-P-0011" at bounding box center [215, 306] width 77 height 24
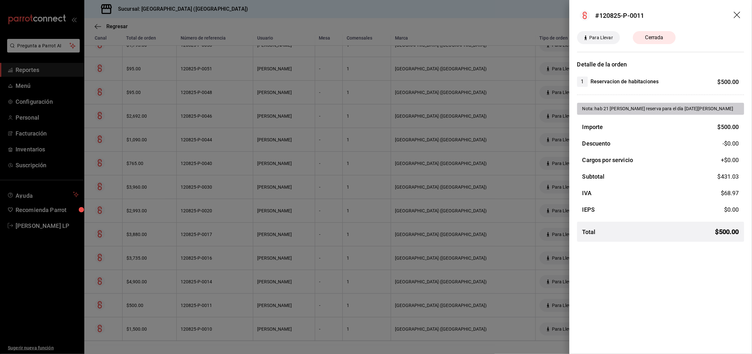
drag, startPoint x: 204, startPoint y: 302, endPoint x: 208, endPoint y: 295, distance: 8.6
click at [204, 301] on div at bounding box center [376, 177] width 752 height 354
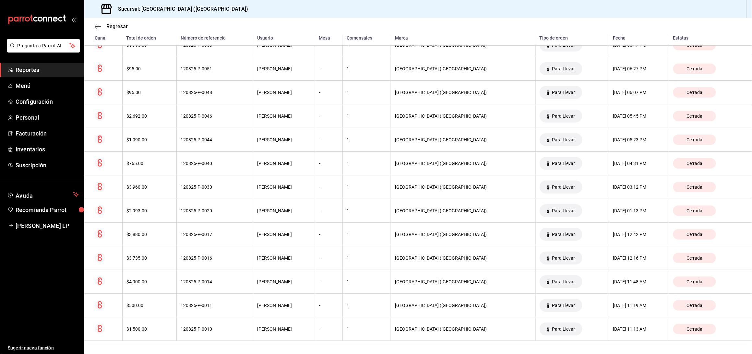
click at [213, 289] on th "120825-P-0014" at bounding box center [215, 282] width 77 height 24
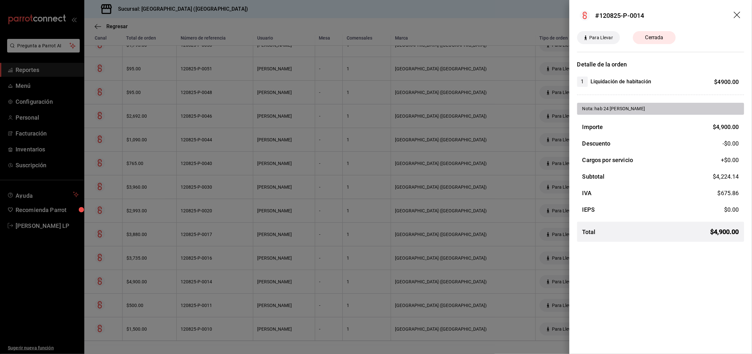
click at [213, 289] on div at bounding box center [376, 177] width 752 height 354
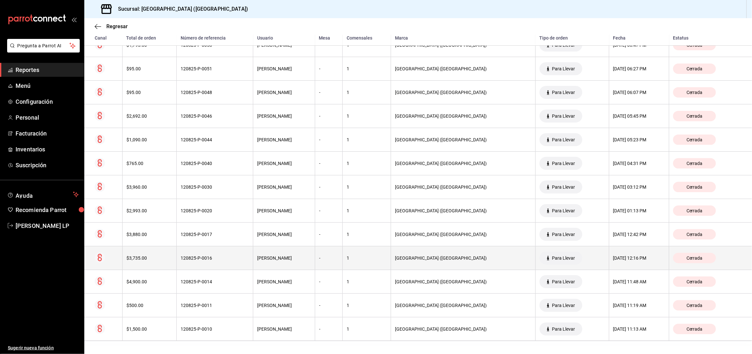
click at [240, 259] on div "120825-P-0016" at bounding box center [215, 258] width 68 height 5
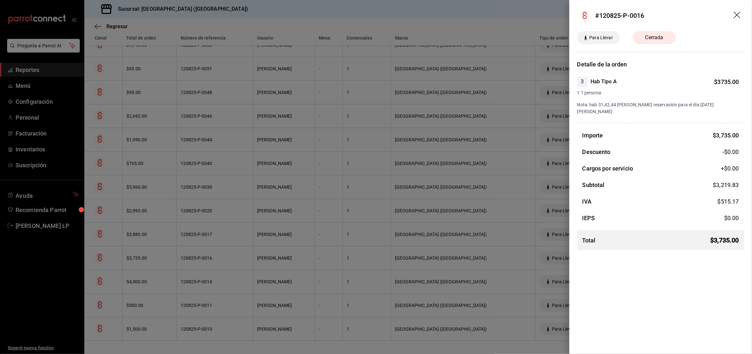
click at [283, 311] on div at bounding box center [376, 177] width 752 height 354
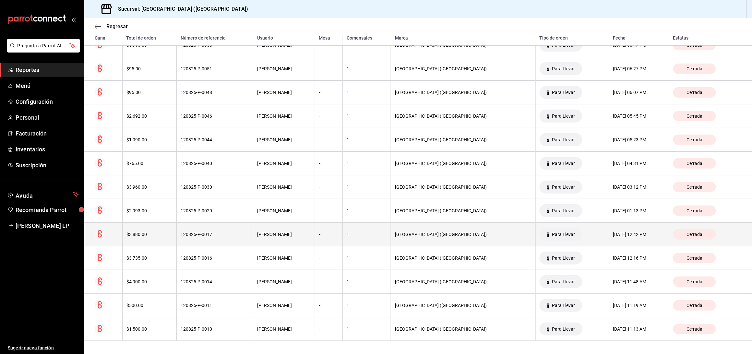
click at [246, 236] on div "120825-P-0017" at bounding box center [215, 234] width 68 height 5
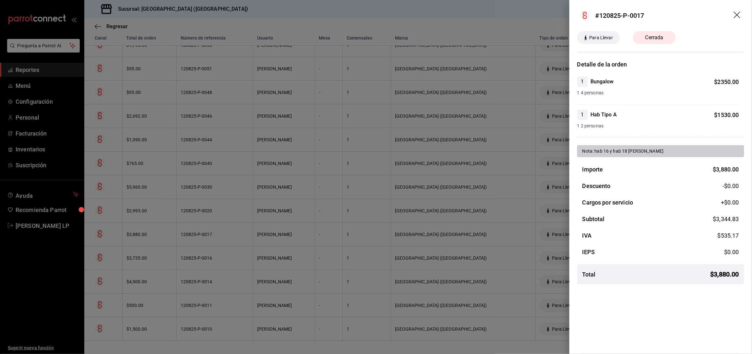
click at [267, 243] on div at bounding box center [376, 177] width 752 height 354
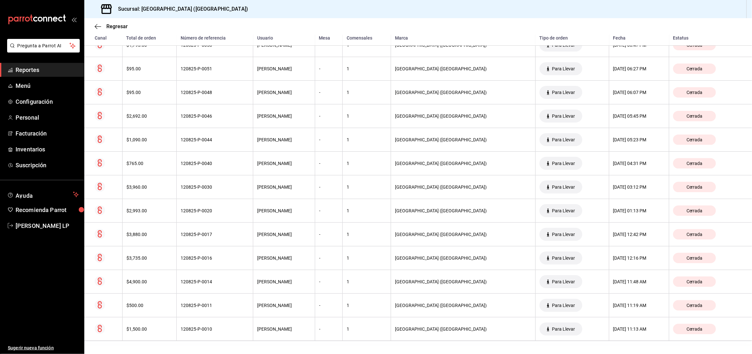
click at [249, 213] on div "120825-P-0020" at bounding box center [215, 210] width 68 height 5
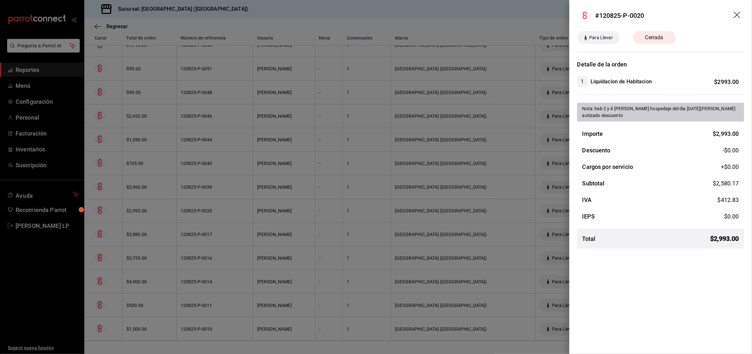
click at [202, 210] on div at bounding box center [376, 177] width 752 height 354
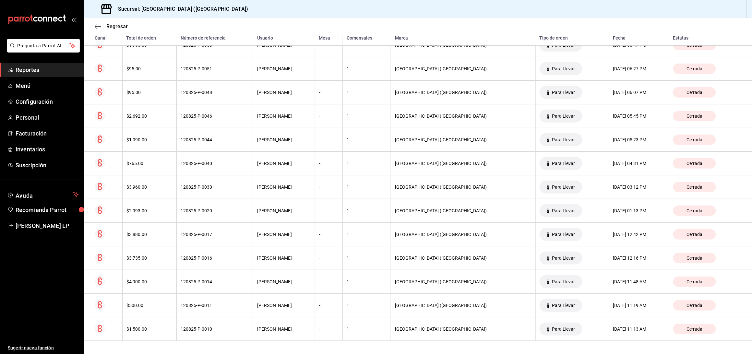
click at [197, 191] on th "120825-P-0030" at bounding box center [215, 188] width 77 height 24
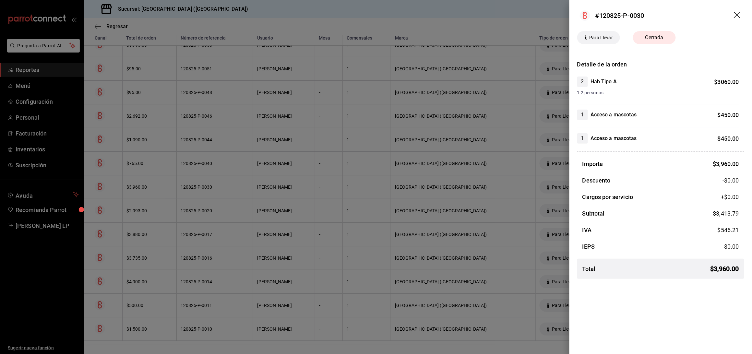
drag, startPoint x: 222, startPoint y: 187, endPoint x: 221, endPoint y: 173, distance: 13.6
click at [222, 187] on div at bounding box center [376, 177] width 752 height 354
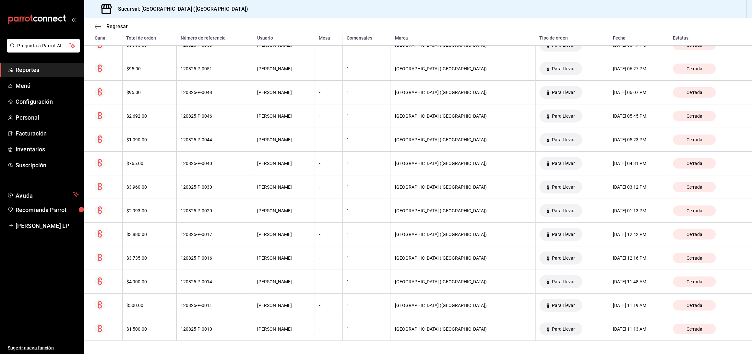
click at [221, 161] on div "120825-P-0040" at bounding box center [215, 163] width 68 height 5
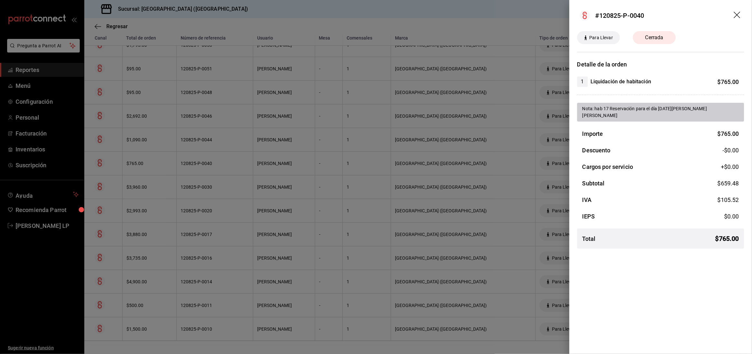
click at [233, 309] on div at bounding box center [376, 177] width 752 height 354
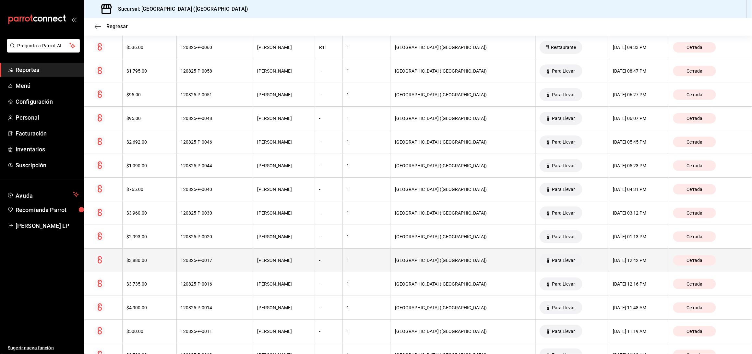
scroll to position [71, 0]
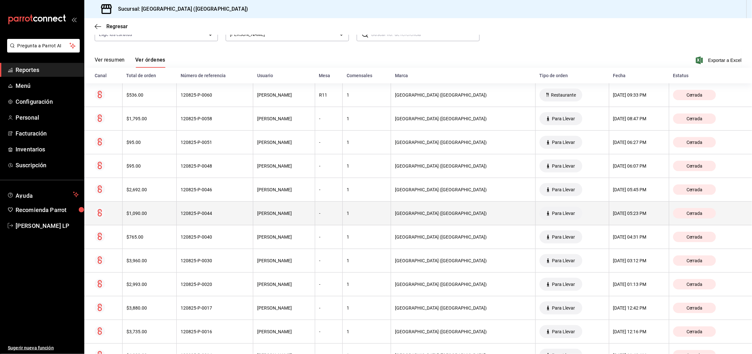
click at [235, 208] on th "120825-P-0044" at bounding box center [215, 214] width 77 height 24
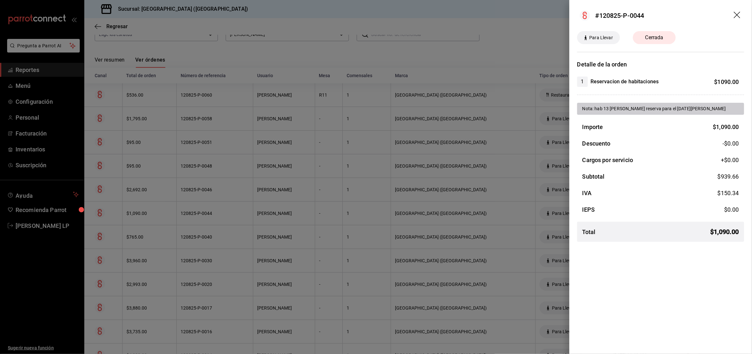
click at [249, 217] on div at bounding box center [376, 177] width 752 height 354
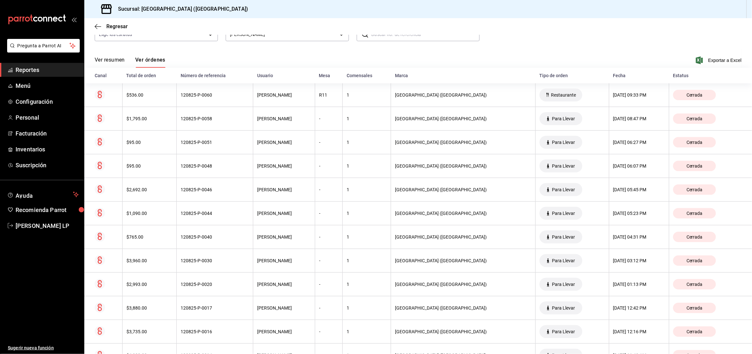
click at [243, 191] on div "120825-P-0046" at bounding box center [215, 189] width 68 height 5
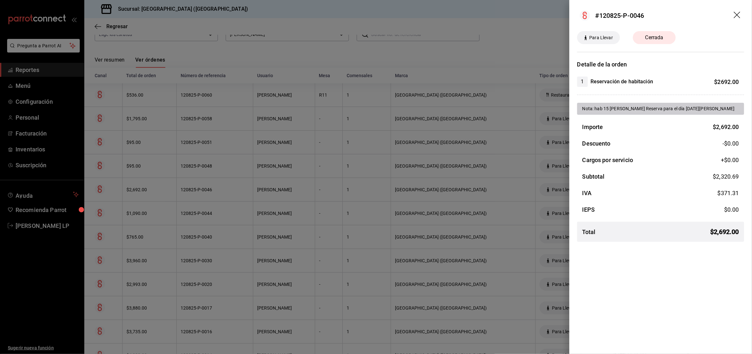
drag, startPoint x: 227, startPoint y: 186, endPoint x: 226, endPoint y: 168, distance: 17.9
click at [227, 186] on div at bounding box center [376, 177] width 752 height 354
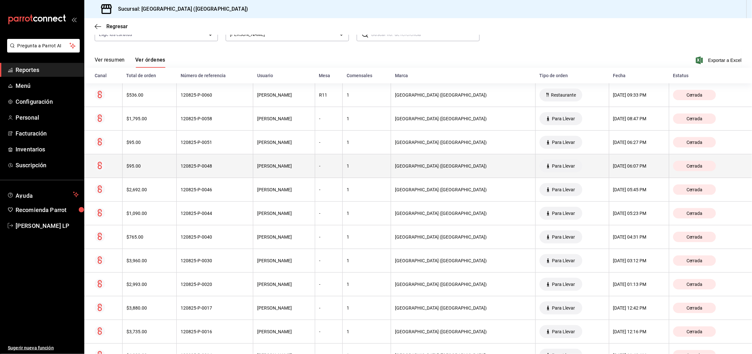
click at [225, 166] on div "120825-P-0048" at bounding box center [215, 166] width 68 height 5
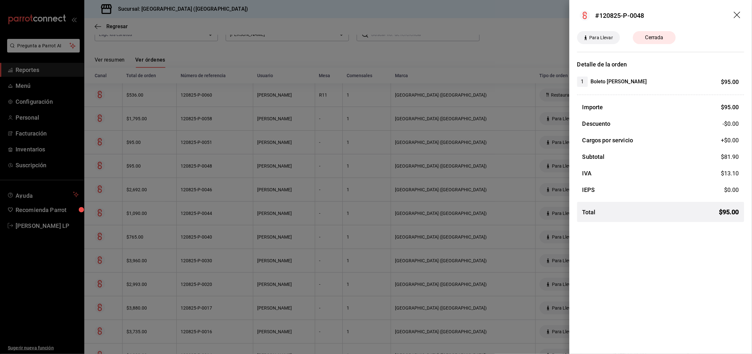
click at [225, 166] on div at bounding box center [376, 177] width 752 height 354
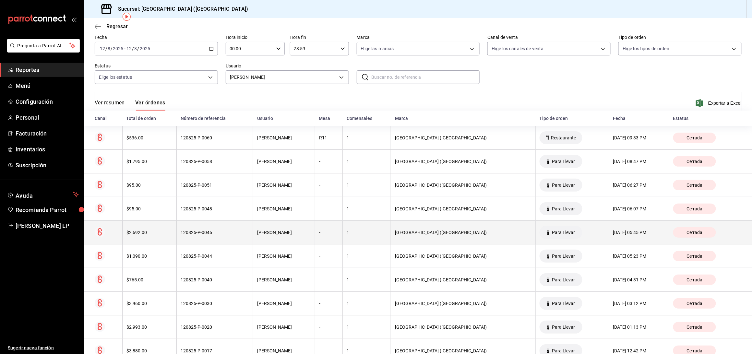
scroll to position [28, 0]
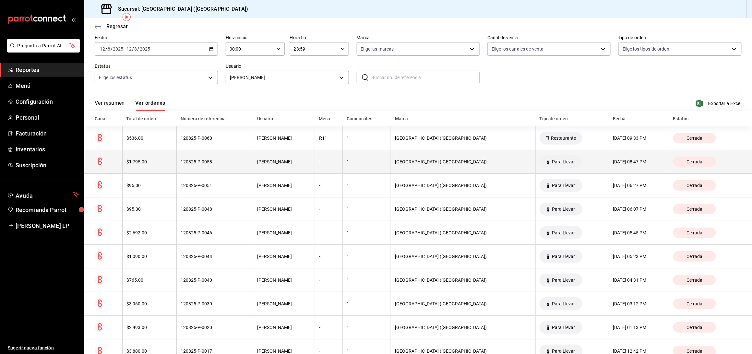
click at [229, 172] on th "120825-P-0058" at bounding box center [215, 162] width 77 height 24
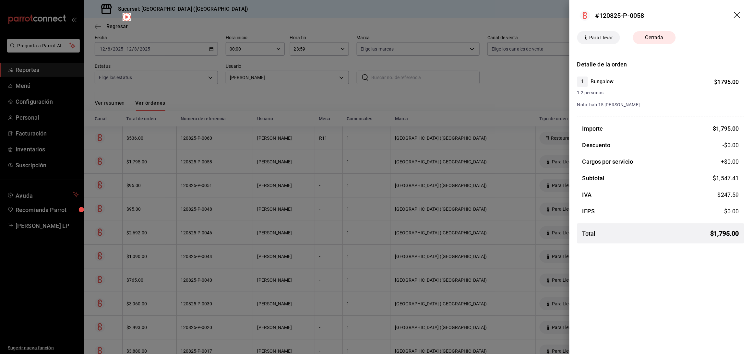
click at [229, 171] on div at bounding box center [376, 177] width 752 height 354
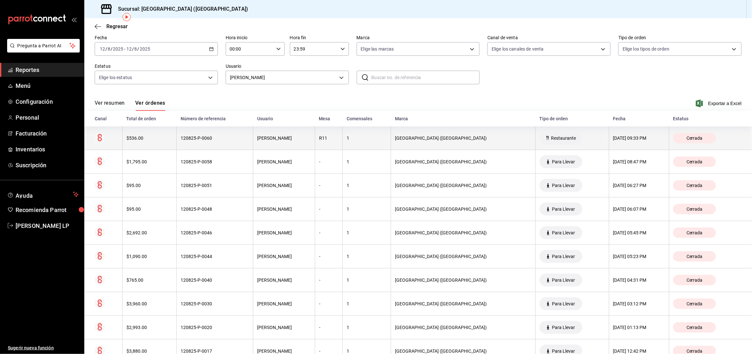
click at [228, 149] on th "120825-P-0060" at bounding box center [215, 139] width 77 height 24
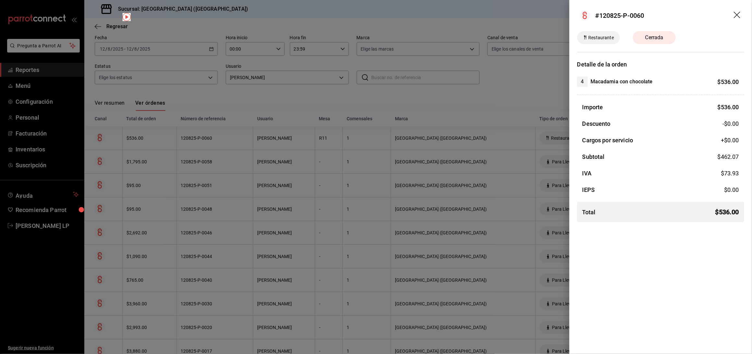
click at [225, 159] on div at bounding box center [376, 177] width 752 height 354
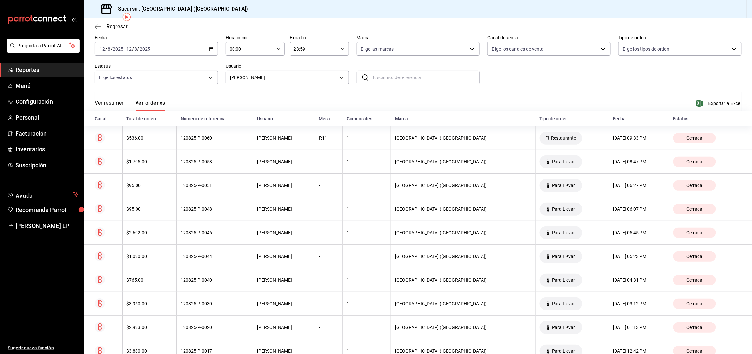
click at [225, 159] on div "120825-P-0058" at bounding box center [215, 161] width 68 height 5
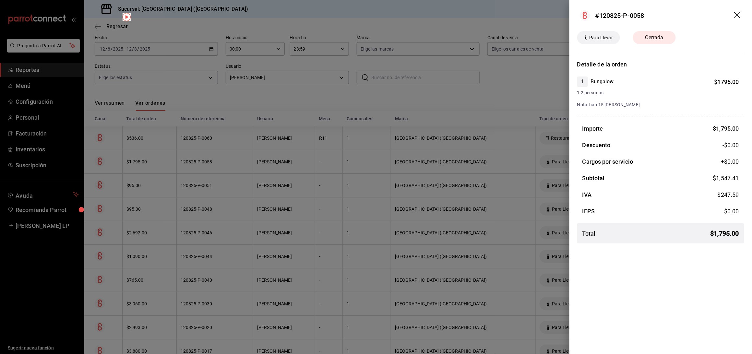
click at [298, 219] on div at bounding box center [376, 177] width 752 height 354
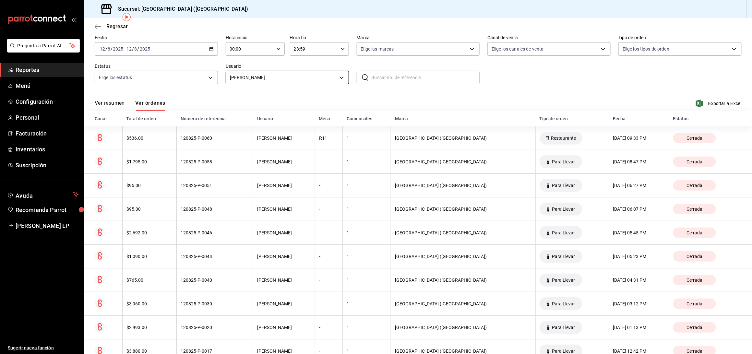
click at [316, 78] on body "Pregunta a Parrot AI Reportes Menú Configuración Personal Facturación Inventari…" at bounding box center [376, 177] width 752 height 354
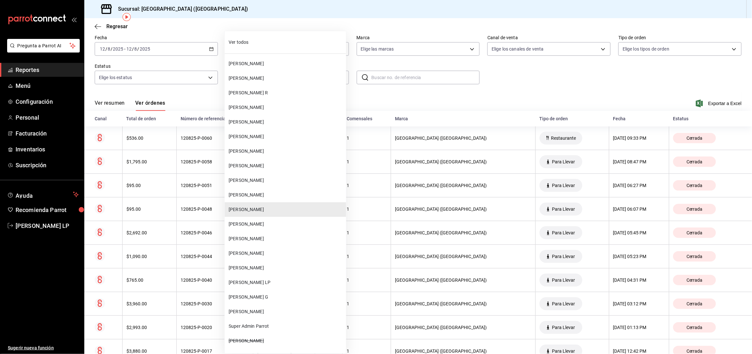
click at [271, 265] on span "FERNANDA MARQUEZ" at bounding box center [286, 268] width 115 height 7
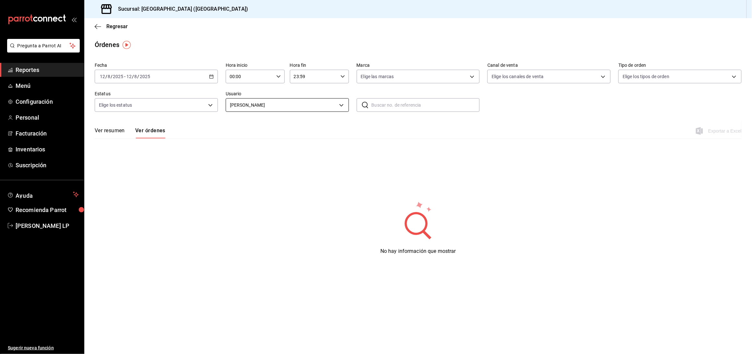
click at [301, 105] on body "Pregunta a Parrot AI Reportes Menú Configuración Personal Facturación Inventari…" at bounding box center [376, 177] width 752 height 354
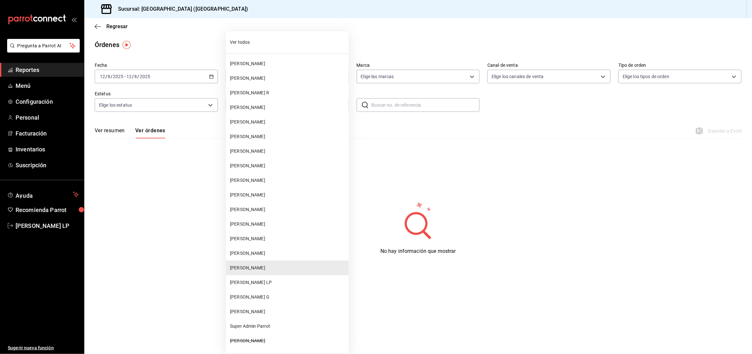
click at [261, 312] on span "Albina M" at bounding box center [288, 312] width 116 height 7
click at [286, 106] on body "Pregunta a Parrot AI Reportes Menú Configuración Personal Facturación Inventari…" at bounding box center [376, 177] width 752 height 354
click at [255, 297] on span "Lisset G" at bounding box center [288, 297] width 116 height 7
click at [300, 99] on body "Pregunta a Parrot AI Reportes Menú Configuración Personal Facturación Inventari…" at bounding box center [376, 177] width 752 height 354
click at [261, 224] on span "LAURA SAMPAYO VELAZCO" at bounding box center [288, 224] width 116 height 7
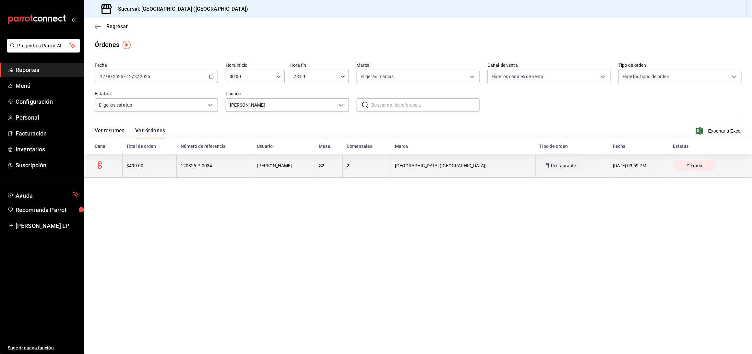
click at [264, 164] on div "LAURA SAMPAYO VELAZCO" at bounding box center [284, 165] width 54 height 5
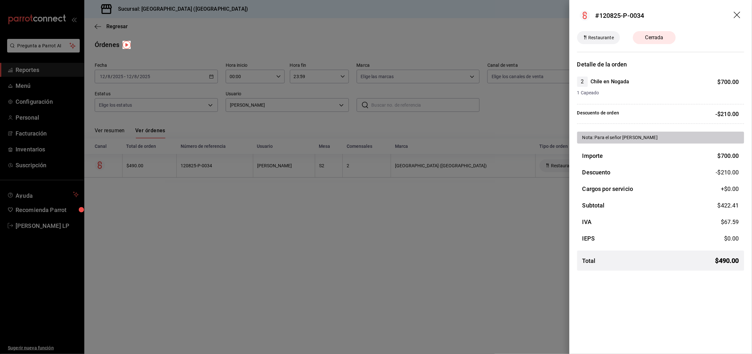
click at [264, 164] on div at bounding box center [376, 177] width 752 height 354
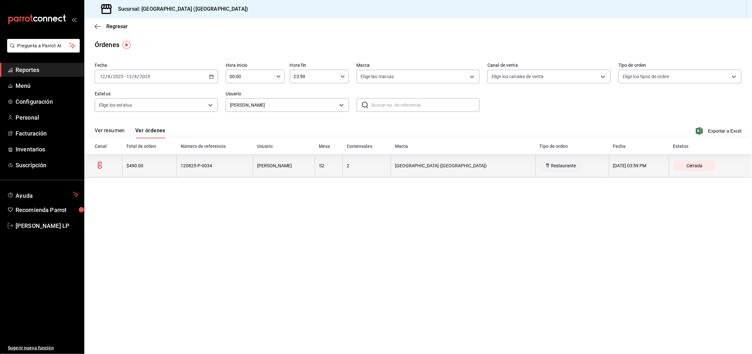
click at [291, 155] on th "LAURA SAMPAYO VELAZCO" at bounding box center [284, 166] width 62 height 24
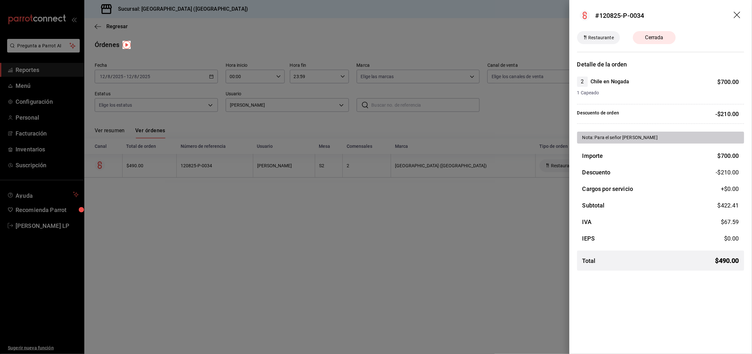
click at [289, 161] on div at bounding box center [376, 177] width 752 height 354
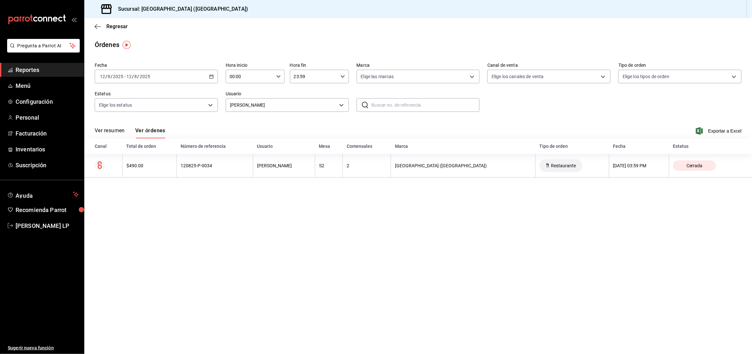
click at [215, 74] on div "2025-08-12 12 / 8 / 2025 - 2025-08-12 12 / 8 / 2025" at bounding box center [156, 77] width 123 height 14
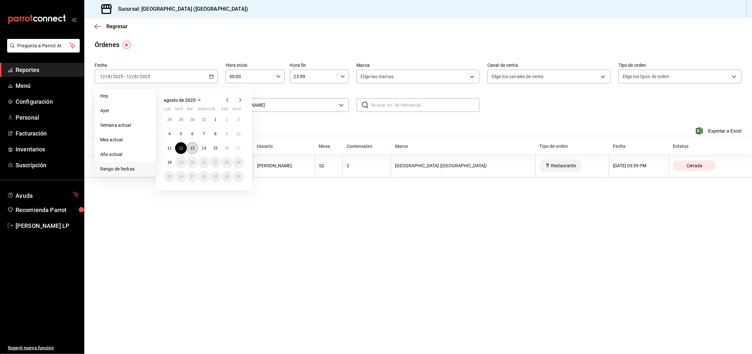
click at [191, 152] on button "13" at bounding box center [192, 148] width 11 height 12
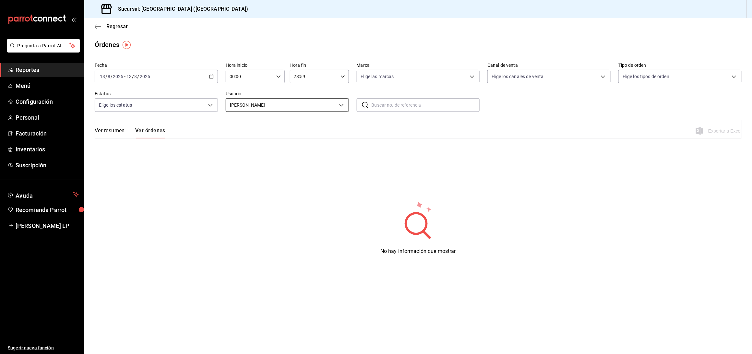
click at [272, 108] on body "Pregunta a Parrot AI Reportes Menú Configuración Personal Facturación Inventari…" at bounding box center [376, 177] width 752 height 354
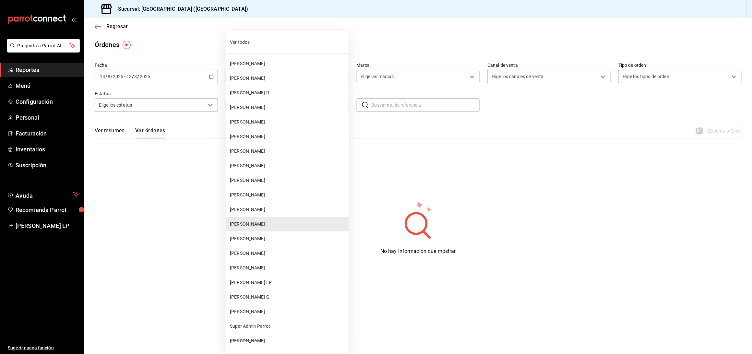
click at [266, 266] on span "FERNANDA MARQUEZ" at bounding box center [288, 268] width 116 height 7
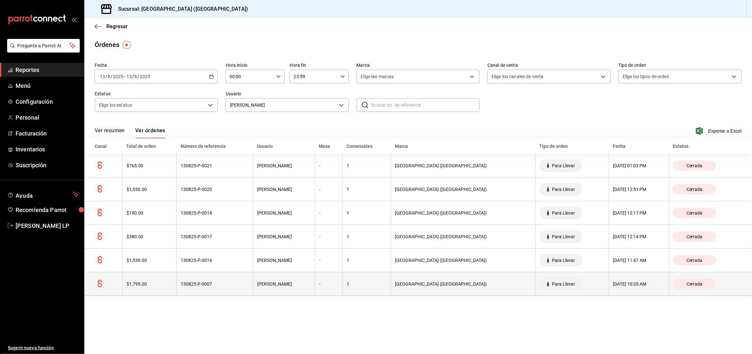
click at [202, 289] on th "130825-P-0007" at bounding box center [215, 285] width 77 height 24
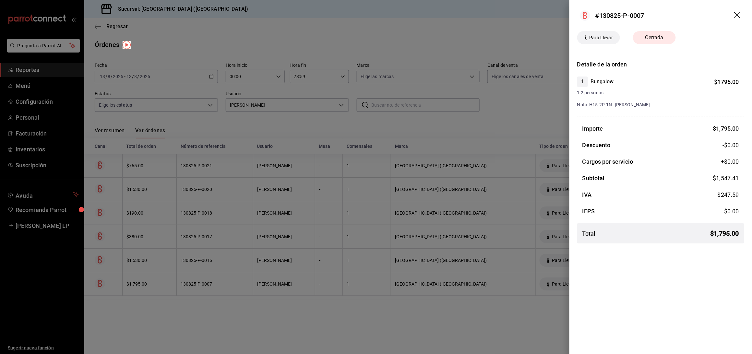
click at [255, 310] on div at bounding box center [376, 177] width 752 height 354
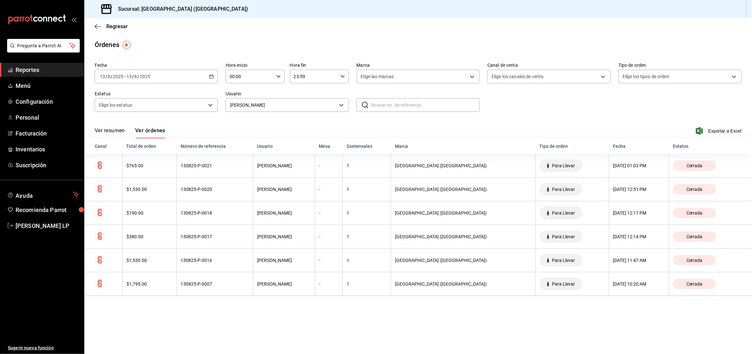
click at [208, 76] on div "2025-08-13 13 / 8 / 2025 - 2025-08-13 13 / 8 / 2025" at bounding box center [156, 77] width 123 height 14
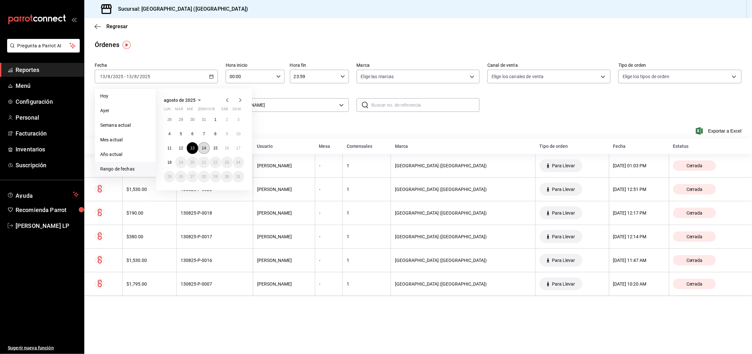
click at [202, 147] on abbr "14" at bounding box center [204, 148] width 4 height 5
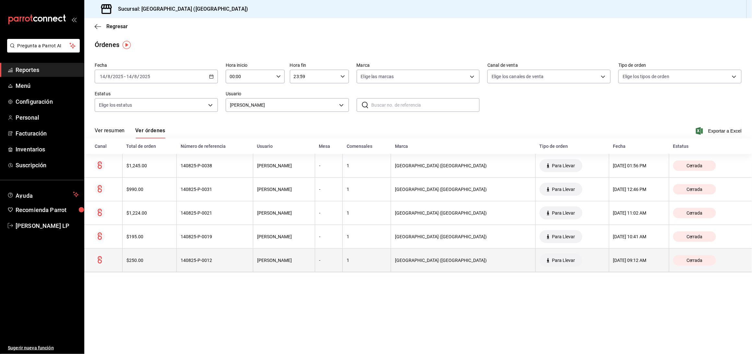
click at [239, 262] on div "140825-P-0012" at bounding box center [215, 260] width 68 height 5
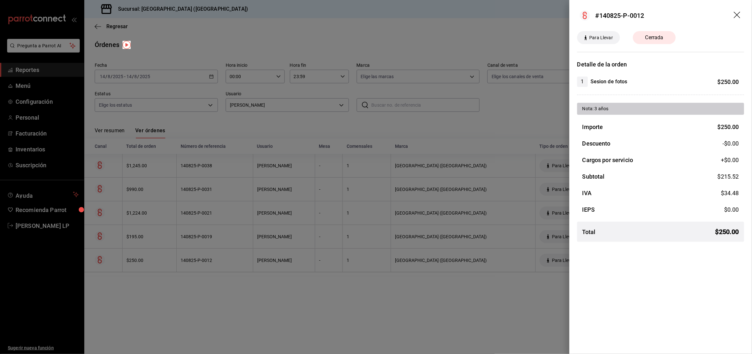
click at [239, 262] on div at bounding box center [376, 177] width 752 height 354
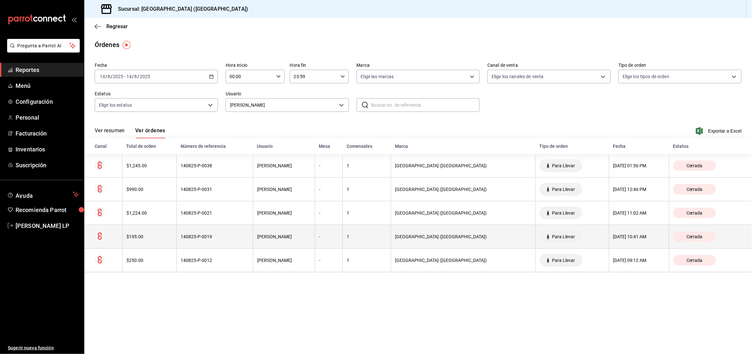
click at [235, 237] on div "140825-P-0019" at bounding box center [215, 236] width 68 height 5
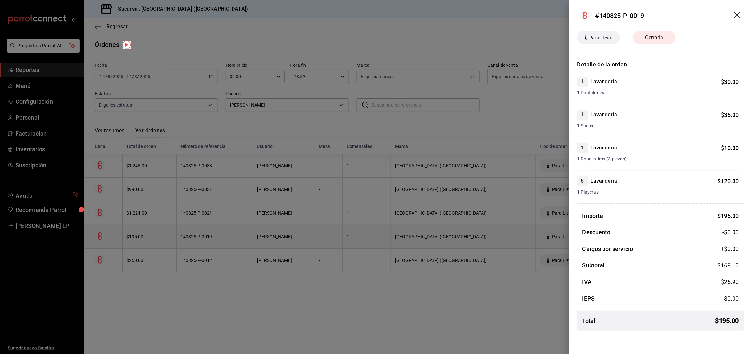
click at [235, 237] on div at bounding box center [376, 177] width 752 height 354
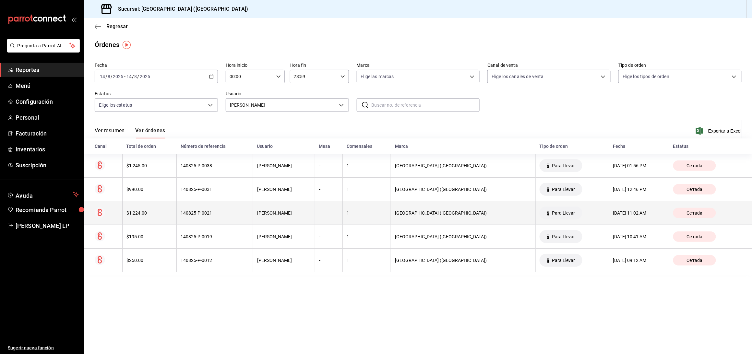
click at [231, 211] on div "140825-P-0021" at bounding box center [215, 213] width 68 height 5
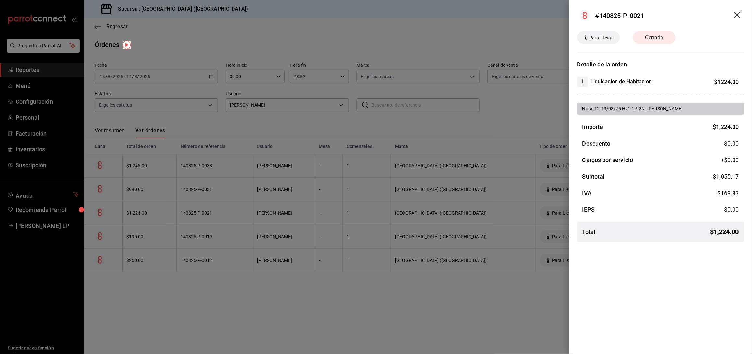
click at [234, 214] on div at bounding box center [376, 177] width 752 height 354
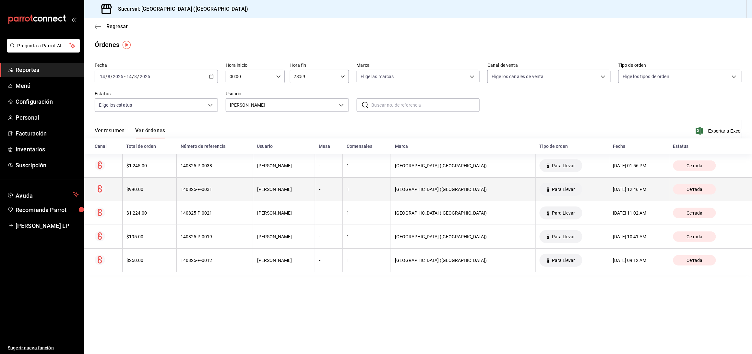
click at [230, 187] on div "140825-P-0031" at bounding box center [215, 189] width 68 height 5
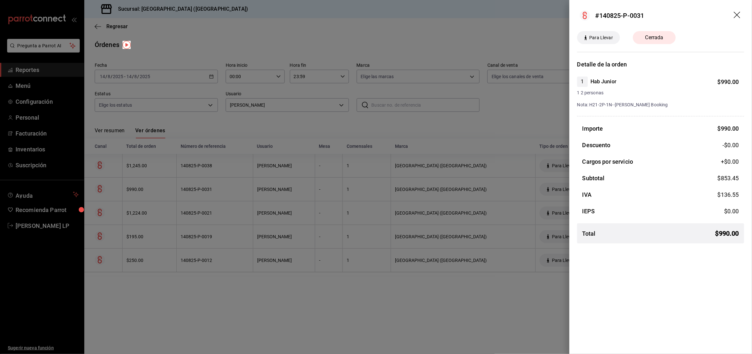
click at [231, 192] on div at bounding box center [376, 177] width 752 height 354
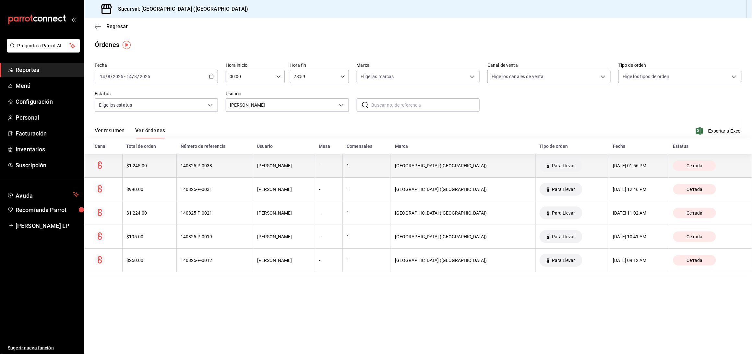
click at [231, 170] on th "140825-P-0038" at bounding box center [215, 166] width 77 height 24
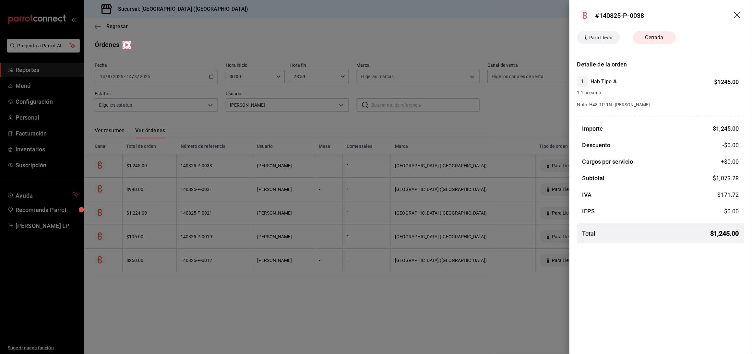
drag, startPoint x: 327, startPoint y: 291, endPoint x: 324, endPoint y: 244, distance: 47.5
click at [327, 291] on div at bounding box center [376, 177] width 752 height 354
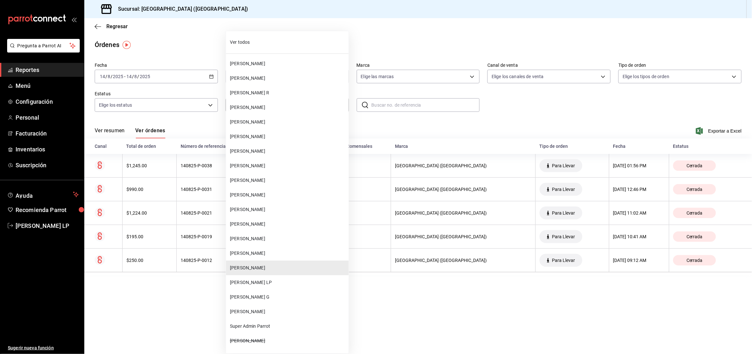
click at [288, 108] on body "Pregunta a Parrot AI Reportes Menú Configuración Personal Facturación Inventari…" at bounding box center [376, 177] width 752 height 354
click at [258, 207] on span "MIRIAM BECERRA" at bounding box center [288, 209] width 116 height 7
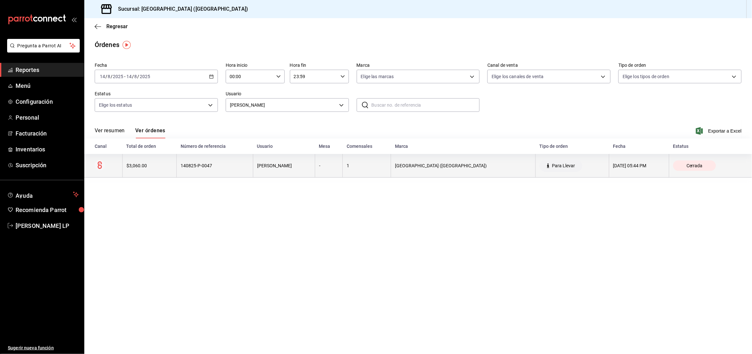
click at [271, 174] on th "MIRIAM BECERRA" at bounding box center [284, 166] width 62 height 24
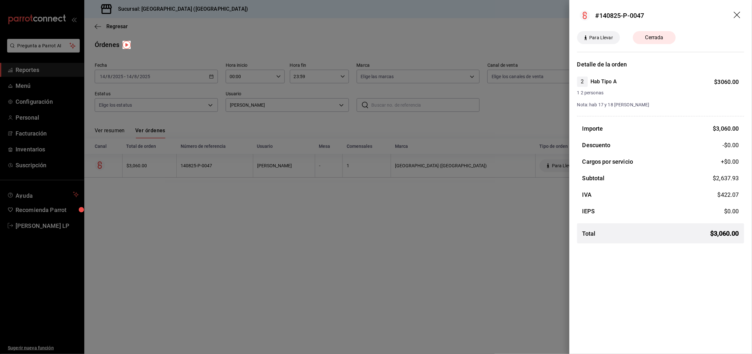
click at [237, 238] on div at bounding box center [376, 177] width 752 height 354
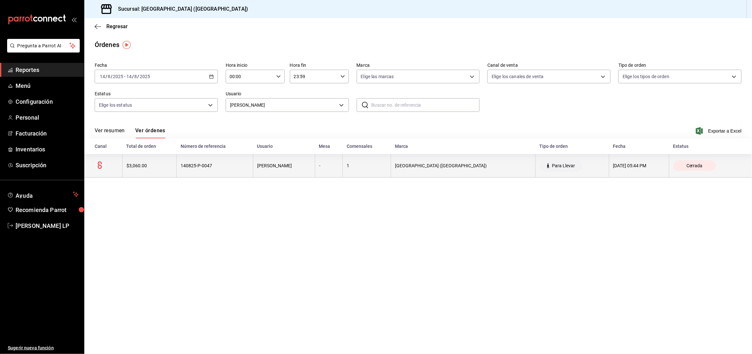
click at [214, 170] on th "140825-P-0047" at bounding box center [215, 166] width 77 height 24
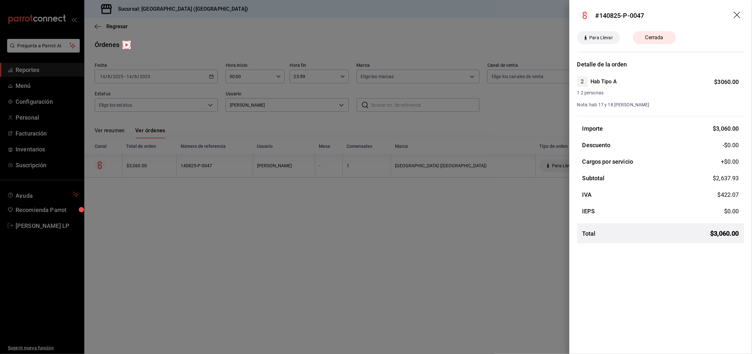
drag, startPoint x: 188, startPoint y: 203, endPoint x: 204, endPoint y: 118, distance: 86.5
click at [188, 202] on div at bounding box center [376, 177] width 752 height 354
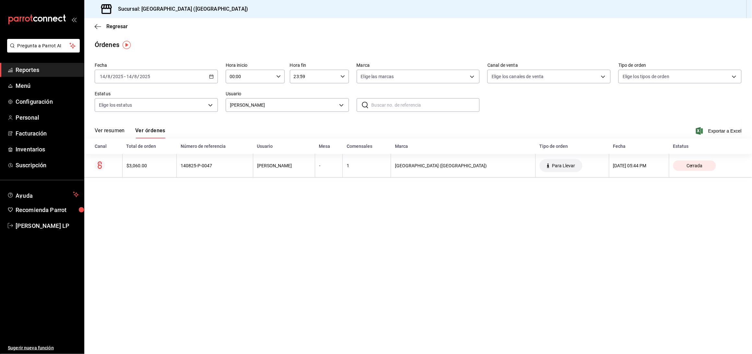
click at [210, 80] on div "2025-08-14 14 / 8 / 2025 - 2025-08-14 14 / 8 / 2025" at bounding box center [156, 77] width 123 height 14
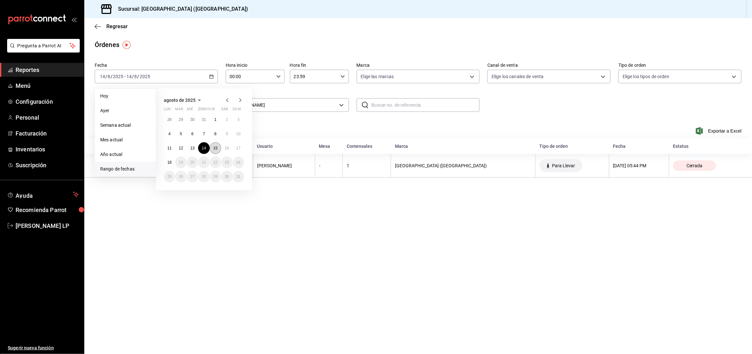
click at [214, 143] on button "15" at bounding box center [215, 148] width 11 height 12
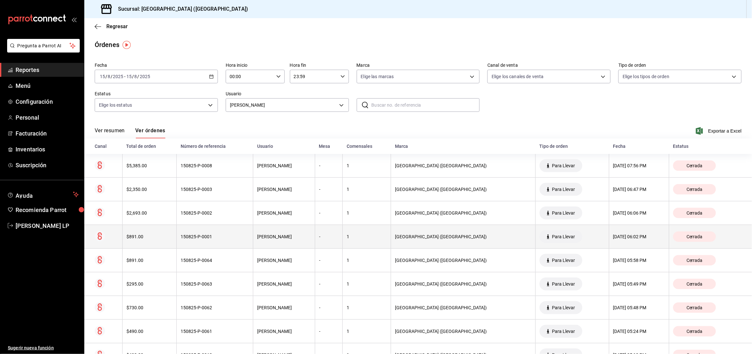
click at [267, 237] on div "MIRIAM BECERRA" at bounding box center [284, 236] width 54 height 5
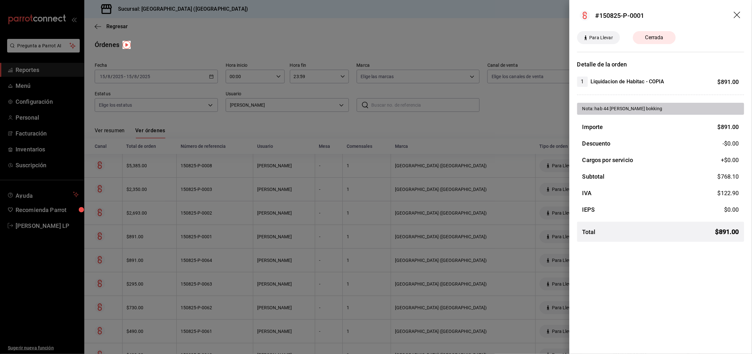
click at [260, 257] on div at bounding box center [376, 177] width 752 height 354
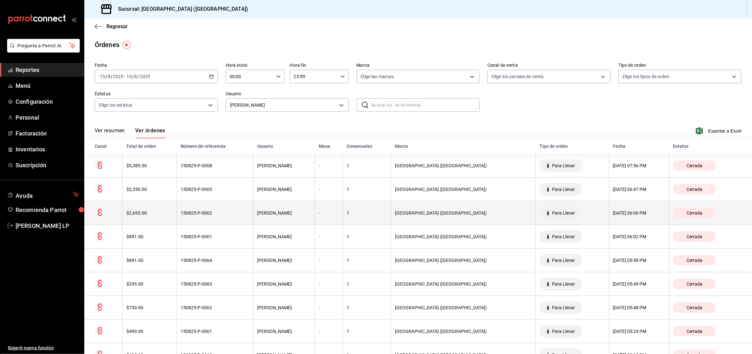
click at [230, 214] on div "150825-P-0002" at bounding box center [215, 213] width 68 height 5
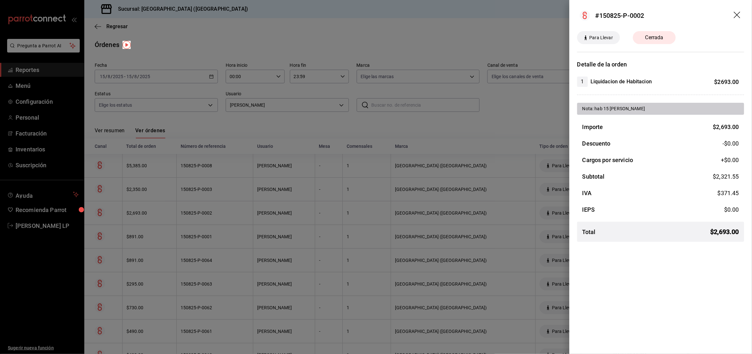
click at [229, 214] on div at bounding box center [376, 177] width 752 height 354
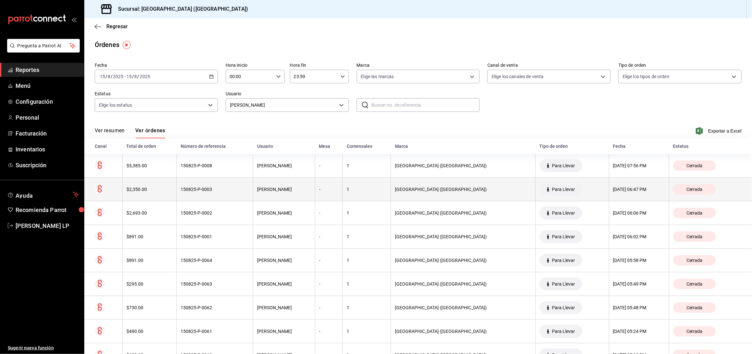
click at [230, 190] on div "150825-P-0003" at bounding box center [215, 189] width 68 height 5
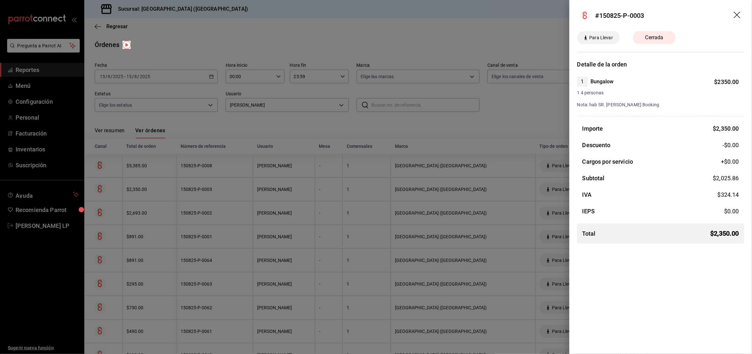
click at [233, 168] on div at bounding box center [376, 177] width 752 height 354
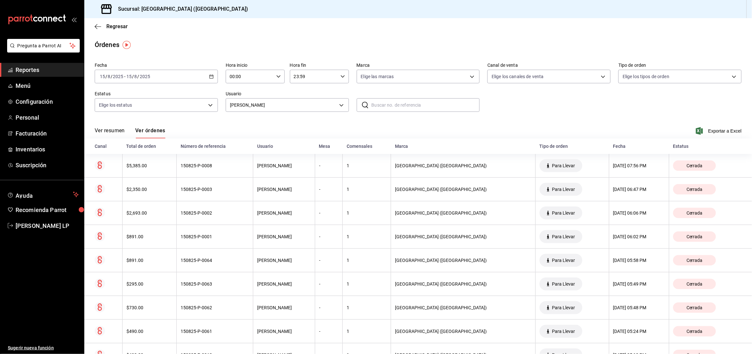
click at [233, 168] on div "150825-P-0008" at bounding box center [215, 165] width 68 height 5
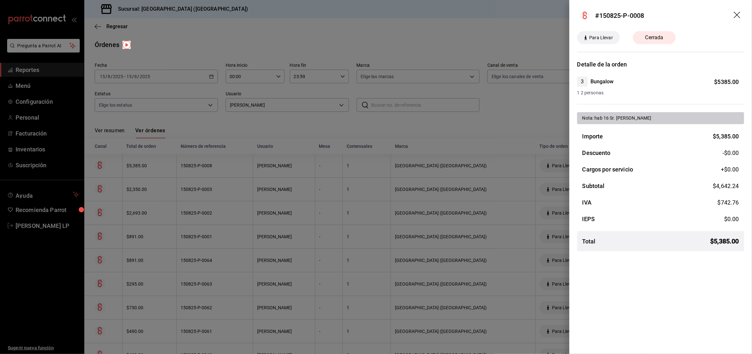
click at [235, 168] on div at bounding box center [376, 177] width 752 height 354
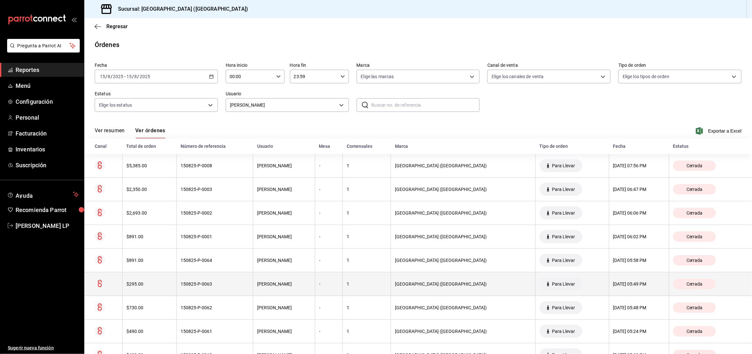
scroll to position [43, 0]
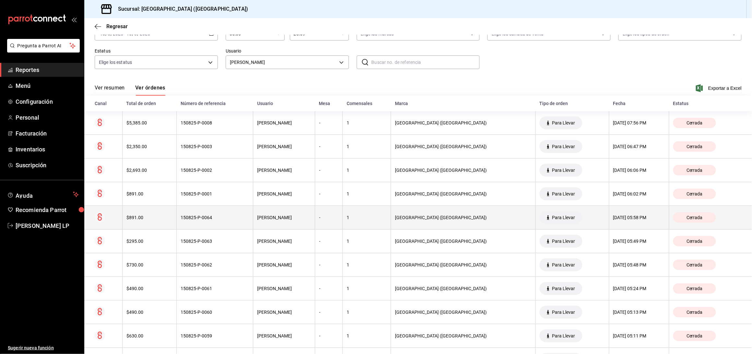
click at [242, 220] on div "150825-P-0064" at bounding box center [215, 217] width 68 height 5
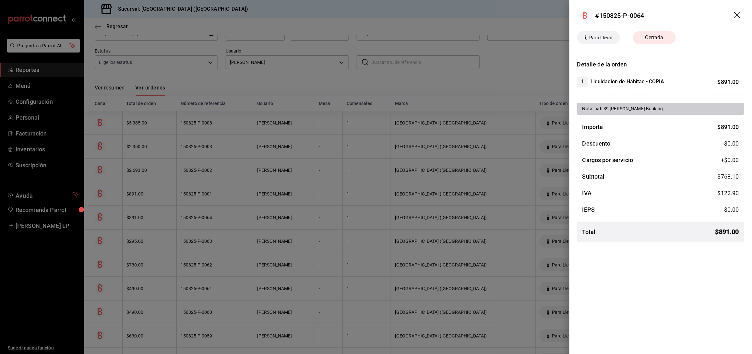
click at [240, 226] on div at bounding box center [376, 177] width 752 height 354
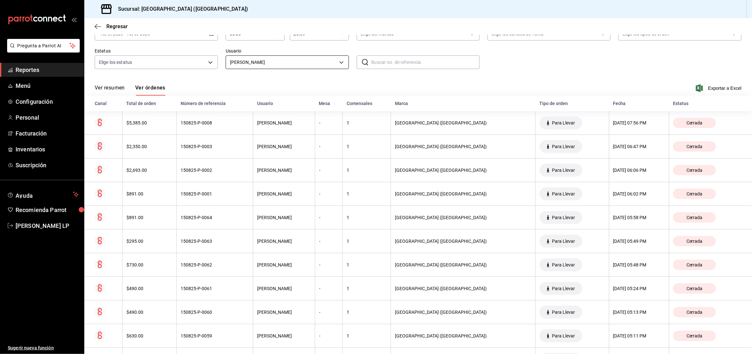
click at [250, 67] on body "Pregunta a Parrot AI Reportes Menú Configuración Personal Facturación Inventari…" at bounding box center [376, 177] width 752 height 354
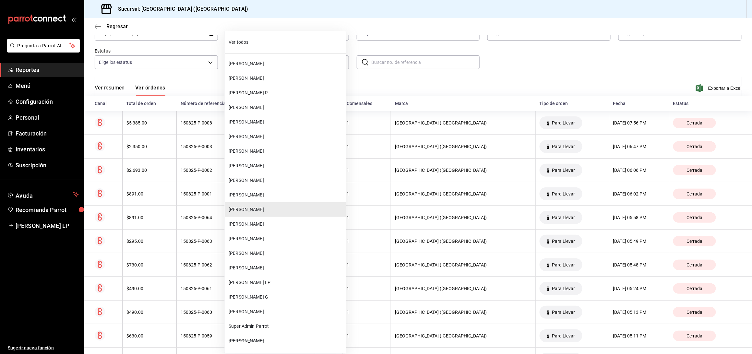
click at [274, 266] on span "FERNANDA MARQUEZ" at bounding box center [286, 268] width 115 height 7
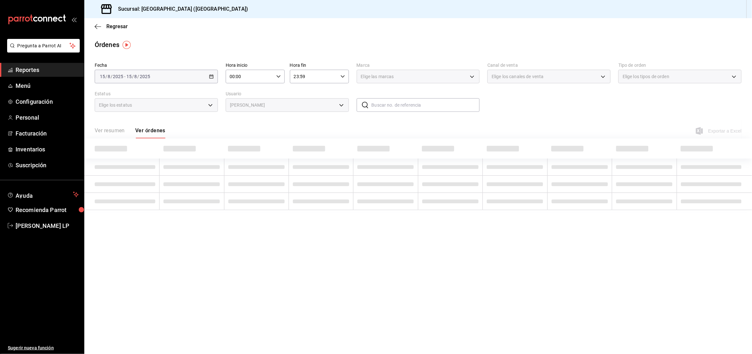
type input "bc254338-869c-4872-b86d-e4be134174fe"
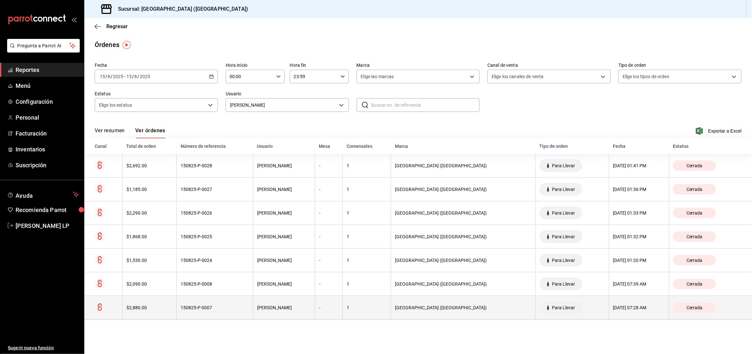
click at [226, 308] on div "150825-P-0007" at bounding box center [215, 307] width 68 height 5
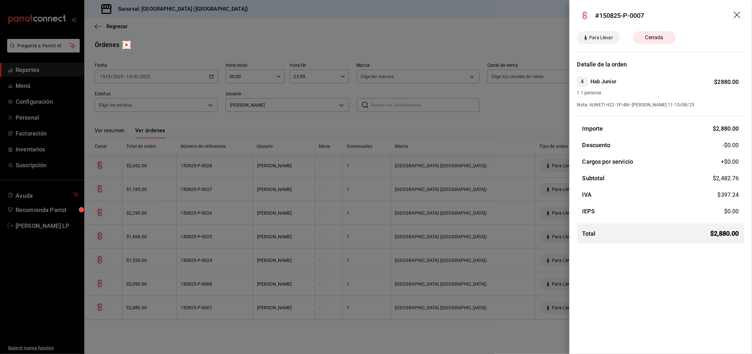
click at [225, 309] on div at bounding box center [376, 177] width 752 height 354
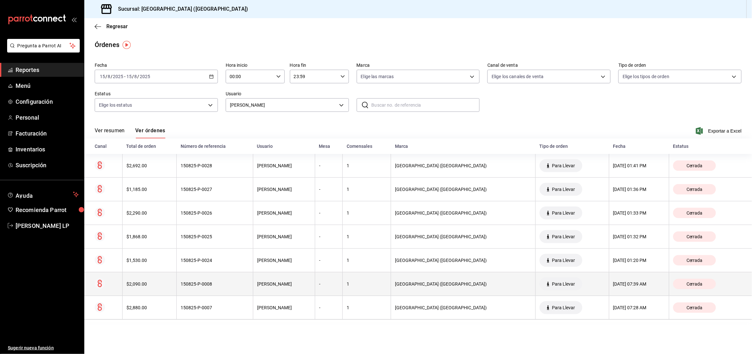
click at [224, 290] on th "150825-P-0008" at bounding box center [215, 285] width 77 height 24
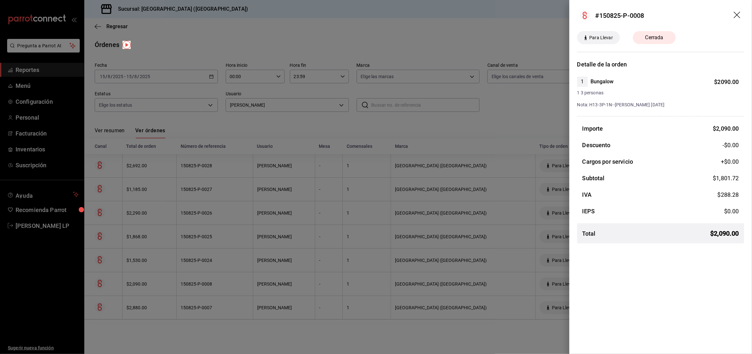
click at [339, 332] on div at bounding box center [376, 177] width 752 height 354
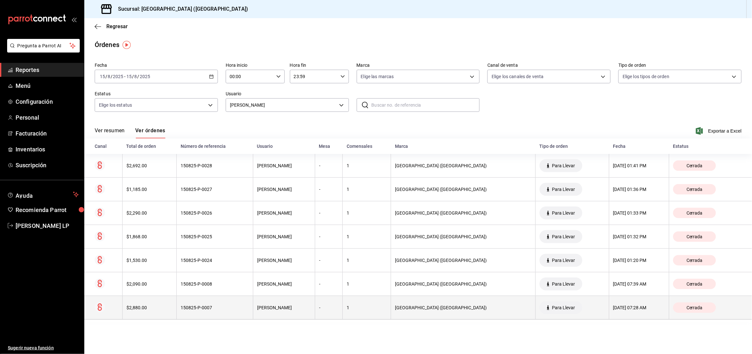
click at [258, 304] on th "FERNANDA MARQUEZ" at bounding box center [284, 308] width 62 height 24
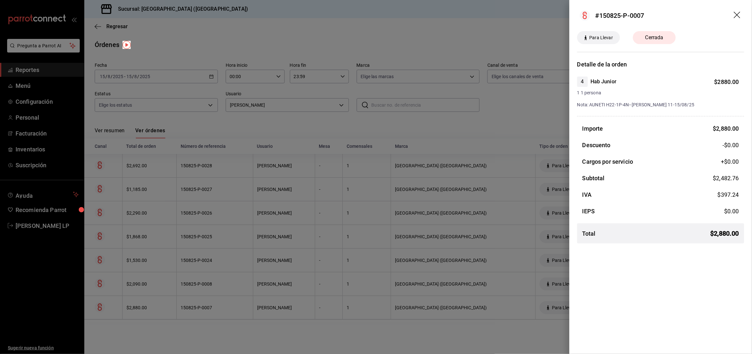
click at [226, 309] on div at bounding box center [376, 177] width 752 height 354
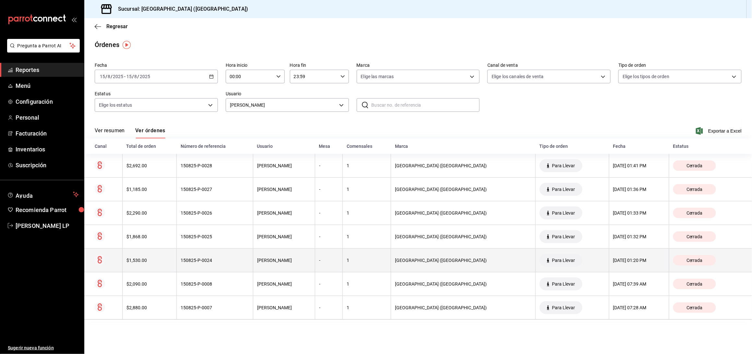
click at [228, 268] on th "150825-P-0024" at bounding box center [215, 261] width 77 height 24
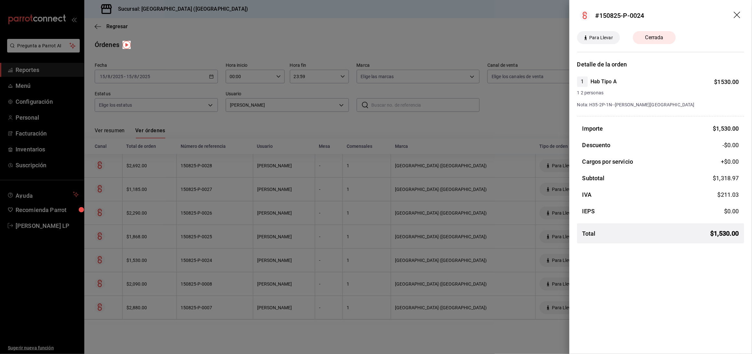
click at [250, 263] on div at bounding box center [376, 177] width 752 height 354
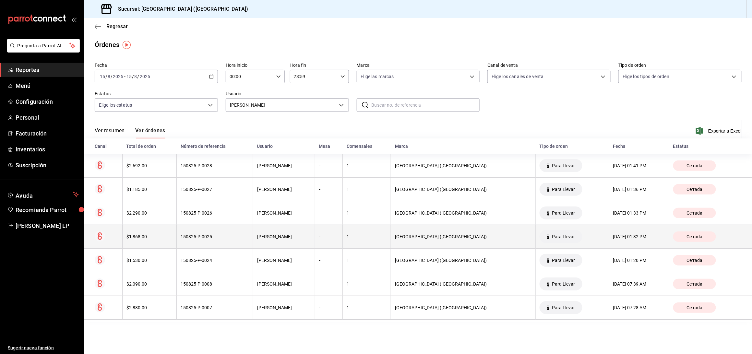
click at [218, 239] on div "150825-P-0025" at bounding box center [215, 236] width 68 height 5
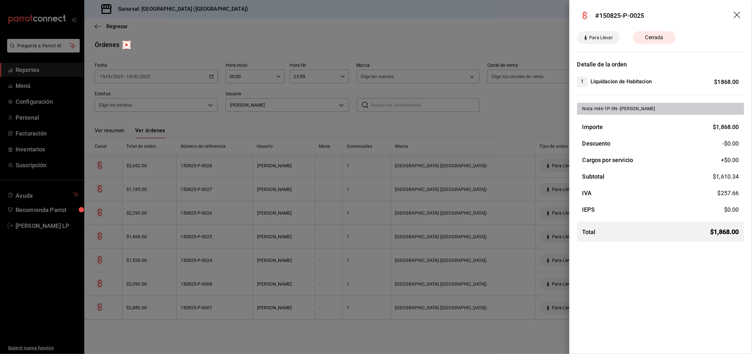
drag, startPoint x: 192, startPoint y: 30, endPoint x: 196, endPoint y: 30, distance: 4.2
click at [192, 30] on div at bounding box center [376, 177] width 752 height 354
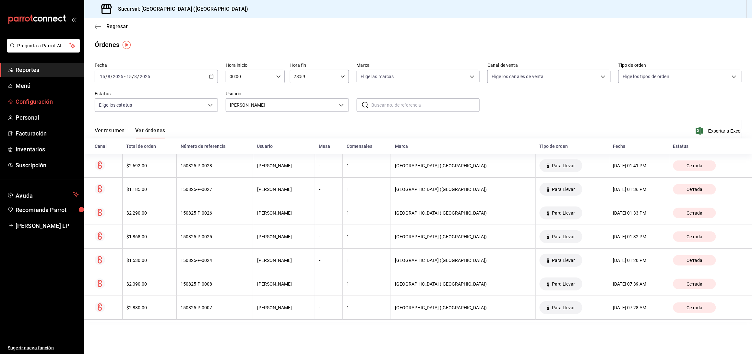
click at [35, 103] on span "Configuración" at bounding box center [47, 101] width 63 height 9
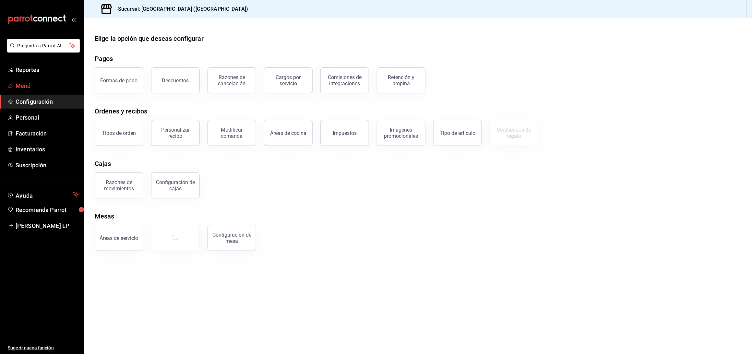
click at [29, 83] on span "Menú" at bounding box center [47, 85] width 63 height 9
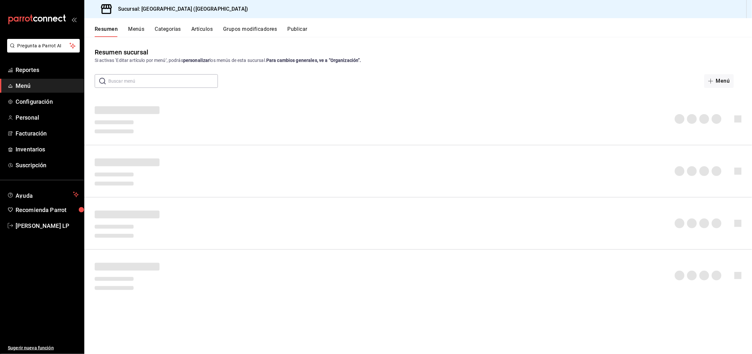
click at [200, 28] on button "Artículos" at bounding box center [201, 31] width 21 height 11
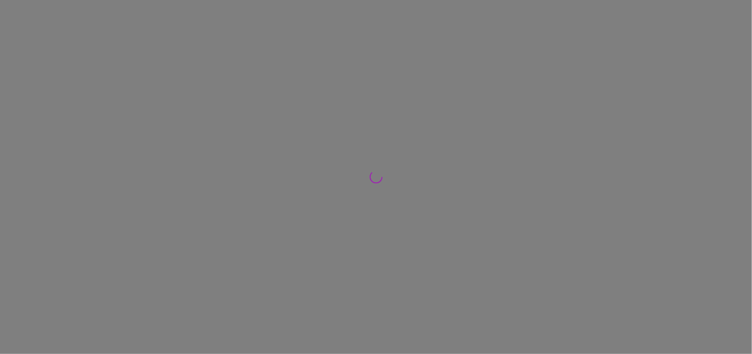
click at [253, 30] on div at bounding box center [376, 177] width 752 height 354
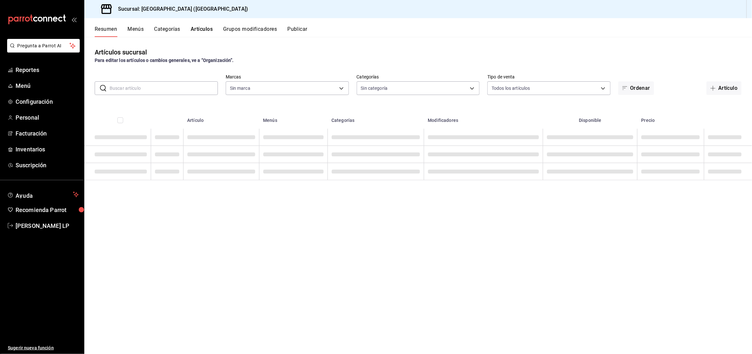
click at [250, 30] on button "Grupos modificadores" at bounding box center [250, 31] width 54 height 11
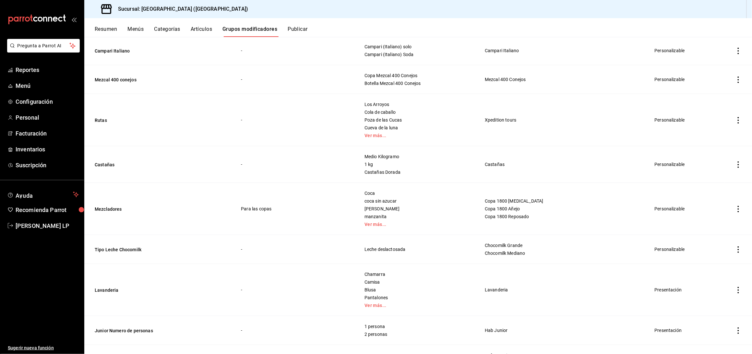
scroll to position [692, 0]
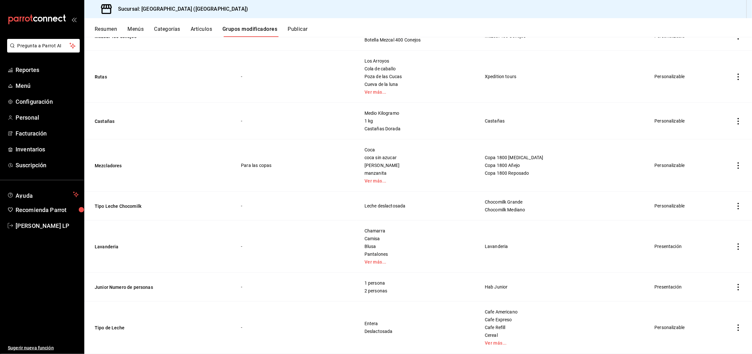
click at [736, 247] on icon "actions" at bounding box center [739, 247] width 6 height 6
click at [707, 260] on span "Editar" at bounding box center [712, 263] width 17 height 7
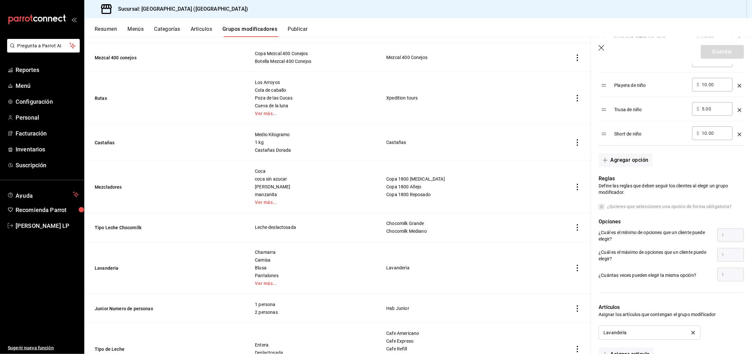
scroll to position [958, 0]
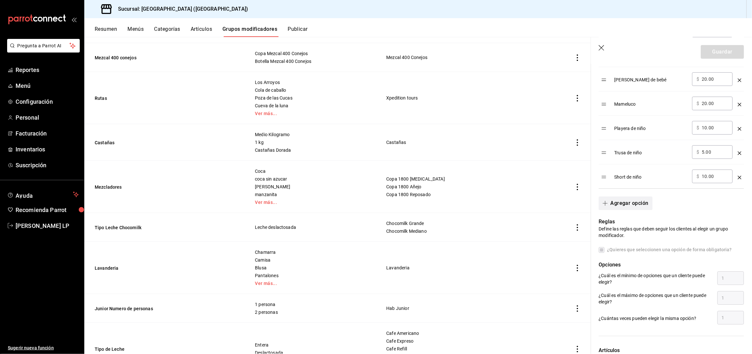
click at [619, 205] on button "Agregar opción" at bounding box center [626, 204] width 54 height 14
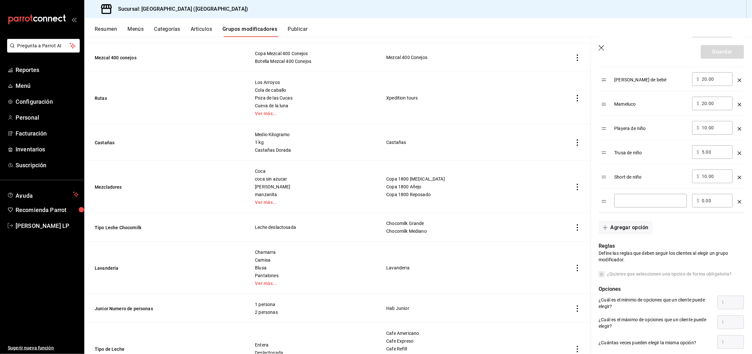
click at [631, 203] on input "optionsTable" at bounding box center [651, 201] width 64 height 6
type input "Pantalón de niño"
click at [707, 204] on input "0.00" at bounding box center [715, 201] width 26 height 6
type input "15.00"
click at [722, 55] on button "Guardar" at bounding box center [722, 52] width 43 height 14
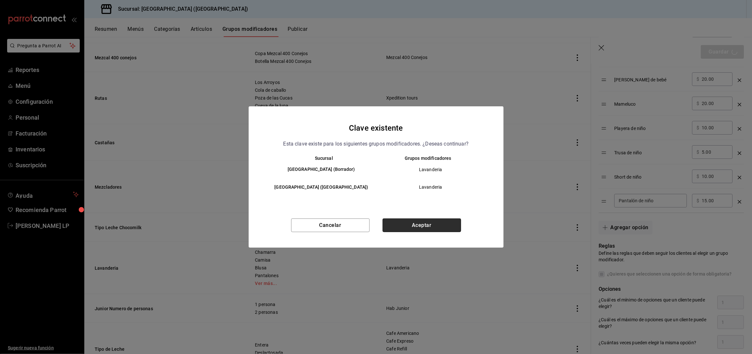
click at [432, 227] on button "Aceptar" at bounding box center [422, 226] width 79 height 14
